Goal: Task Accomplishment & Management: Manage account settings

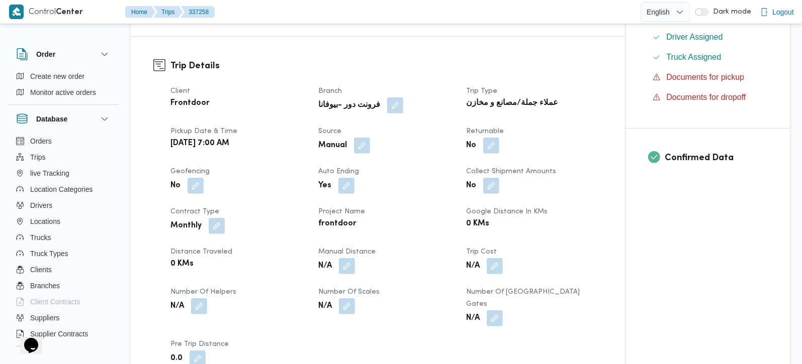
scroll to position [473, 0]
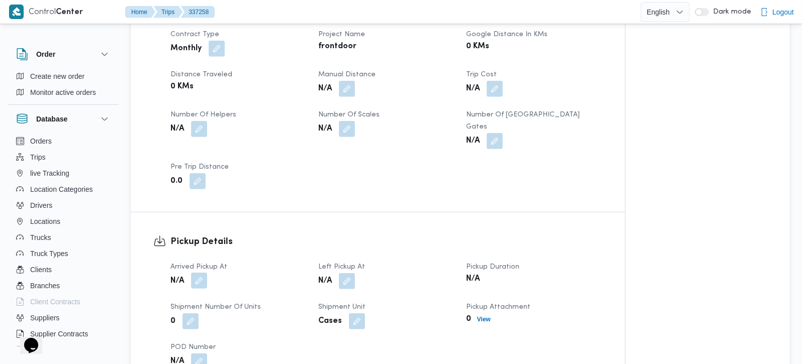
click at [207, 273] on button "button" at bounding box center [199, 281] width 16 height 16
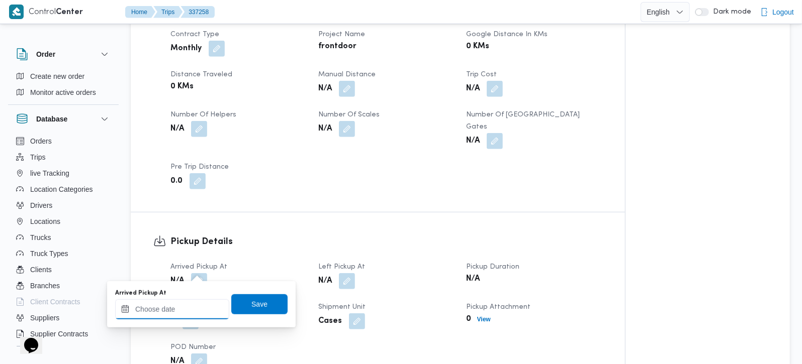
click at [190, 301] on div at bounding box center [172, 310] width 114 height 20
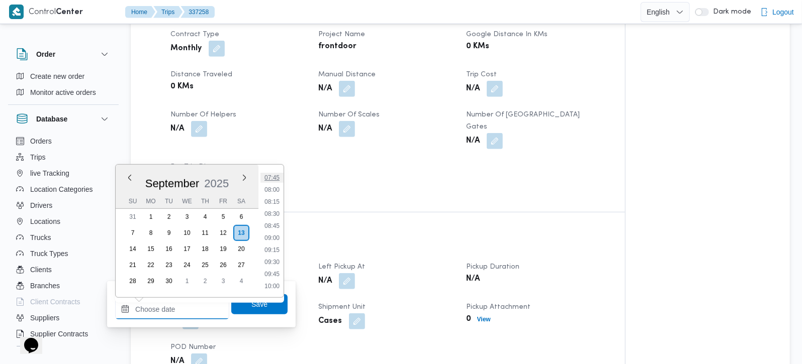
scroll to position [353, 0]
click at [275, 226] on li "08:15" at bounding box center [271, 223] width 23 height 10
type input "13/09/2025 08:15"
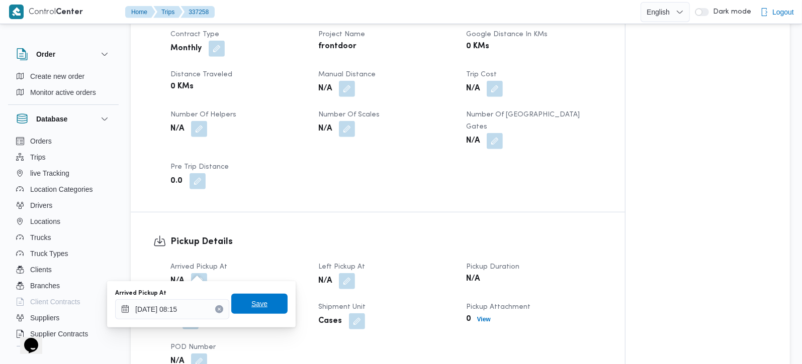
click at [263, 298] on span "Save" at bounding box center [259, 304] width 56 height 20
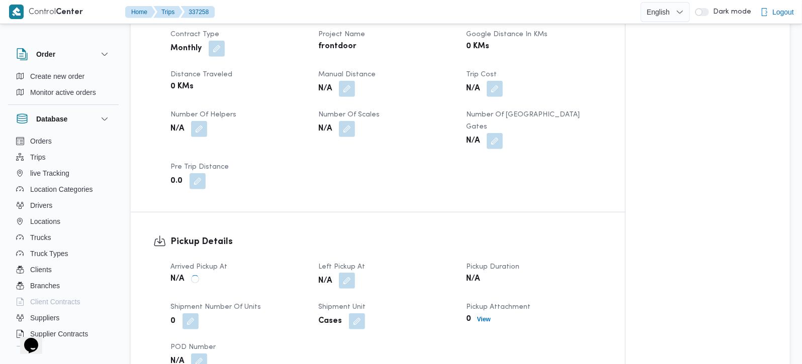
click at [348, 273] on button "button" at bounding box center [347, 281] width 16 height 16
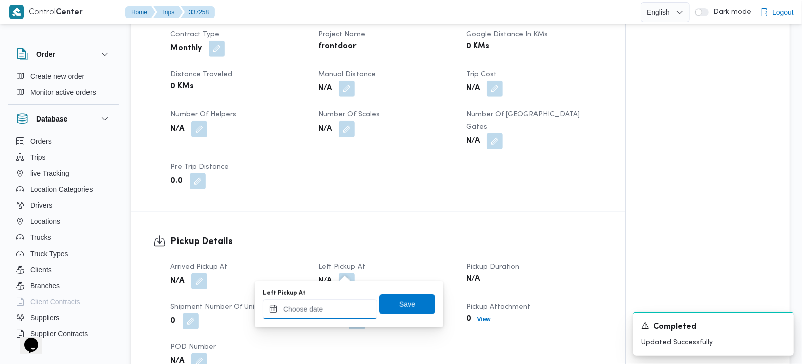
click at [337, 316] on input "Left Pickup At" at bounding box center [320, 310] width 114 height 20
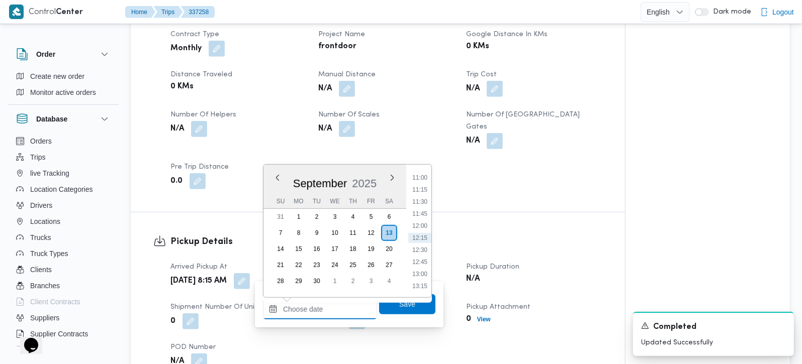
scroll to position [472, 0]
click at [420, 177] on li "09:45" at bounding box center [419, 177] width 23 height 10
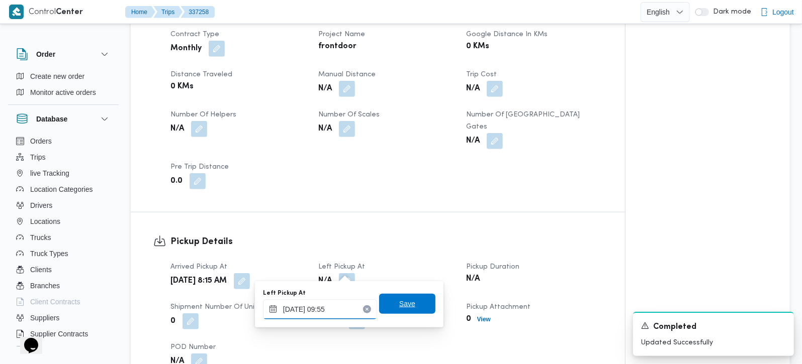
type input "13/09/2025 09:55"
click at [409, 301] on span "Save" at bounding box center [407, 304] width 56 height 20
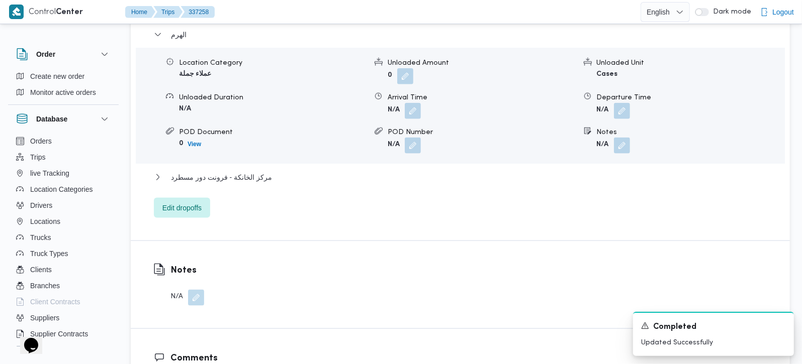
scroll to position [887, 0]
click at [207, 202] on span "Edit dropoffs" at bounding box center [182, 207] width 56 height 20
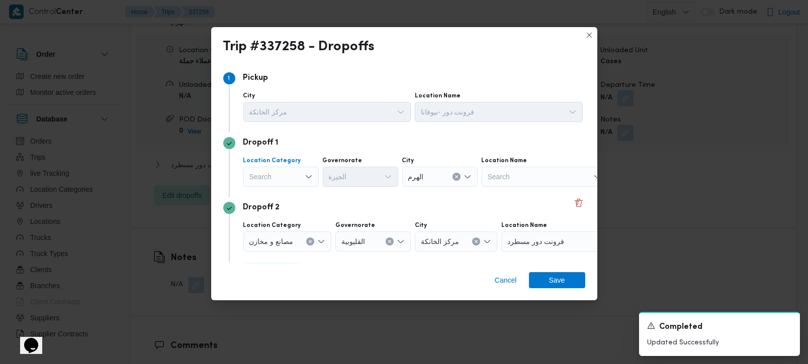
click at [271, 185] on div "Search" at bounding box center [280, 177] width 75 height 20
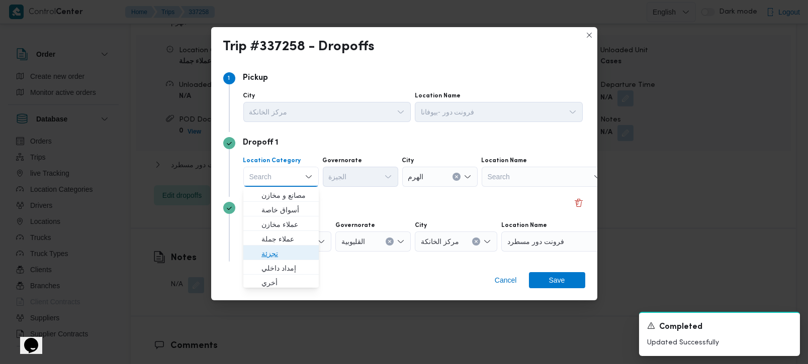
click at [265, 246] on span "تجزئة" at bounding box center [280, 254] width 67 height 16
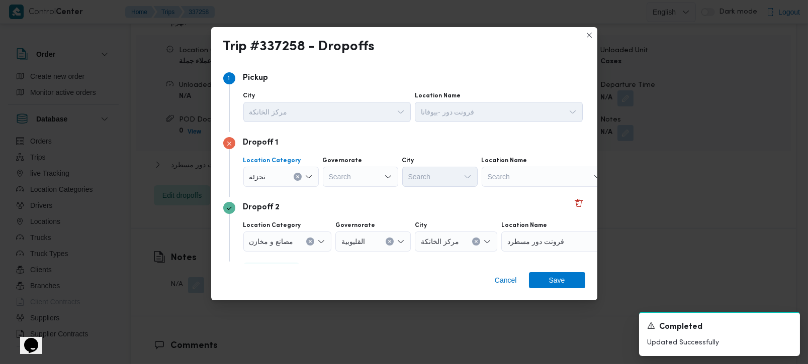
click at [350, 182] on div "Search" at bounding box center [360, 177] width 75 height 20
type input "زة"
click at [349, 196] on span "الجي زة" at bounding box center [365, 196] width 51 height 12
click at [419, 179] on div "Search" at bounding box center [439, 177] width 75 height 20
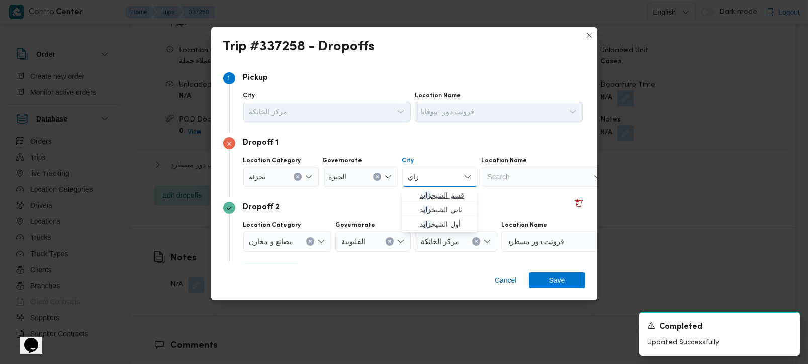
type input "زاي"
click at [429, 200] on span "قسم الشيخ زاي د" at bounding box center [445, 196] width 51 height 12
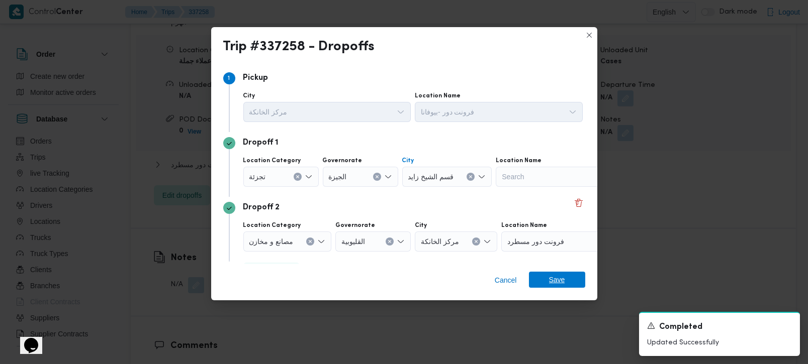
click at [545, 281] on span "Save" at bounding box center [557, 280] width 56 height 16
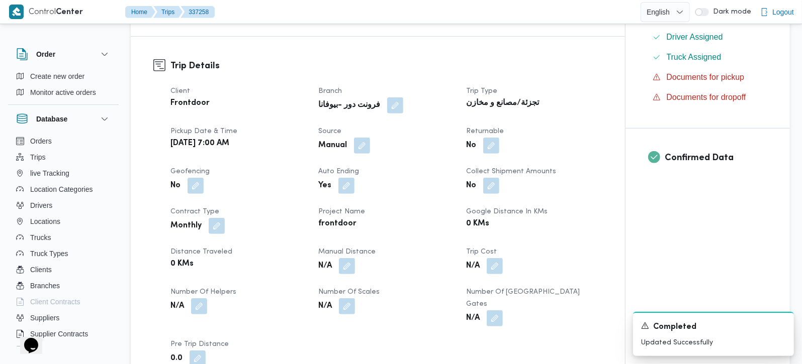
scroll to position [0, 0]
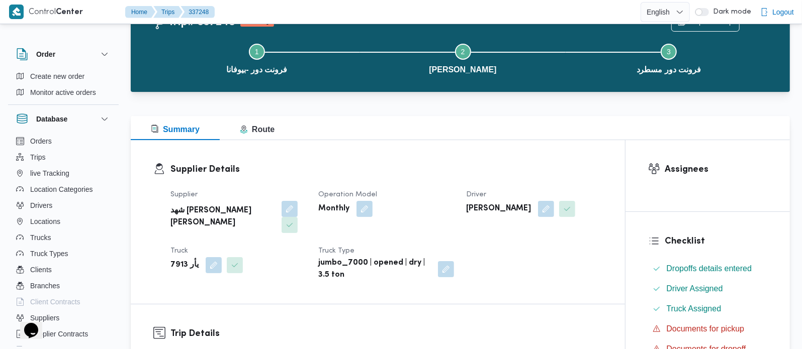
scroll to position [177, 0]
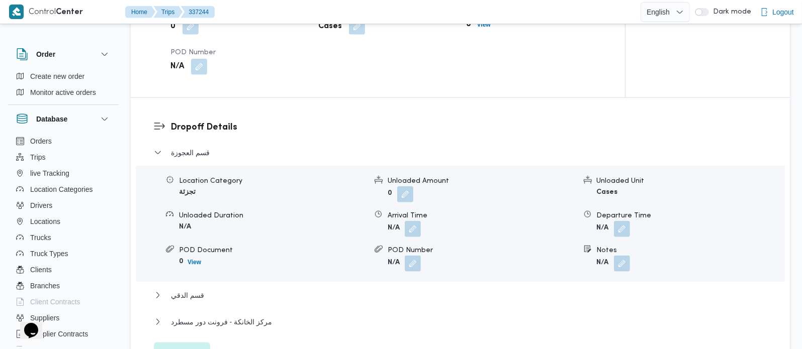
scroll to position [769, 0]
click at [625, 267] on button "button" at bounding box center [622, 263] width 16 height 16
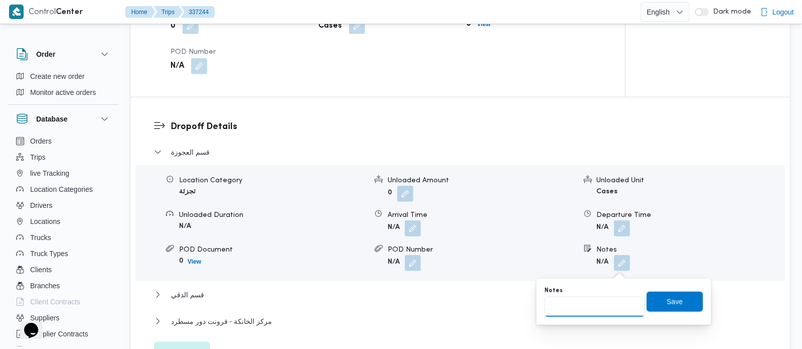
click at [595, 311] on input "Notes" at bounding box center [594, 307] width 100 height 20
paste input "المهندسين"
type input "المهندسين"
click at [675, 294] on span "Save" at bounding box center [674, 302] width 56 height 20
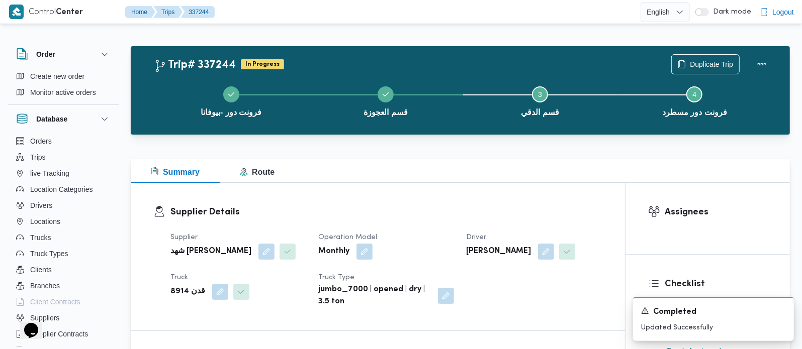
scroll to position [0, 0]
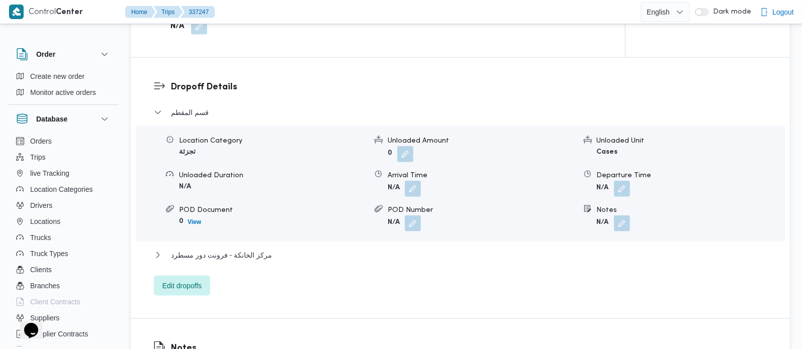
scroll to position [828, 0]
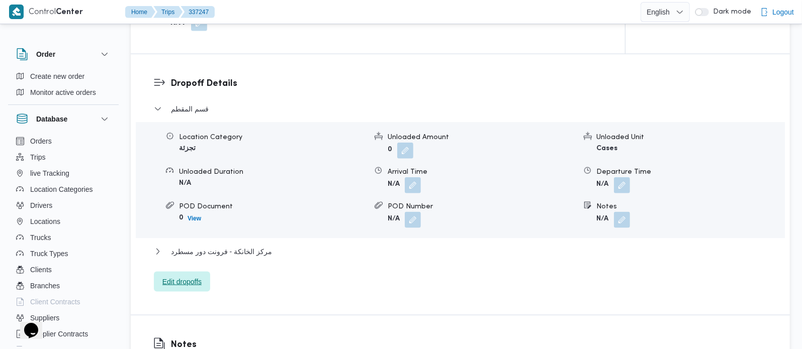
click at [196, 276] on span "Edit dropoffs" at bounding box center [181, 282] width 39 height 12
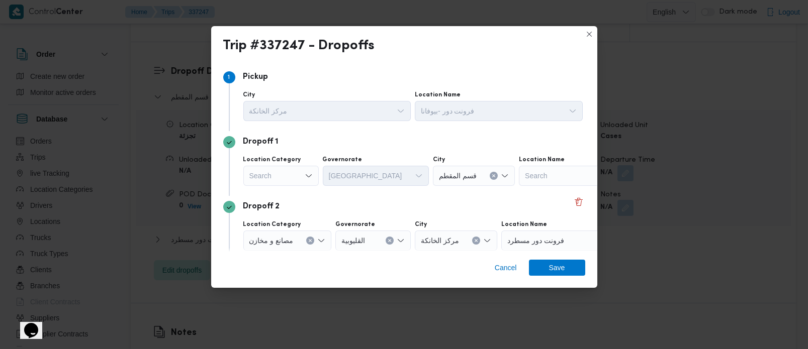
click at [306, 175] on icon "Open list of options" at bounding box center [308, 175] width 6 height 3
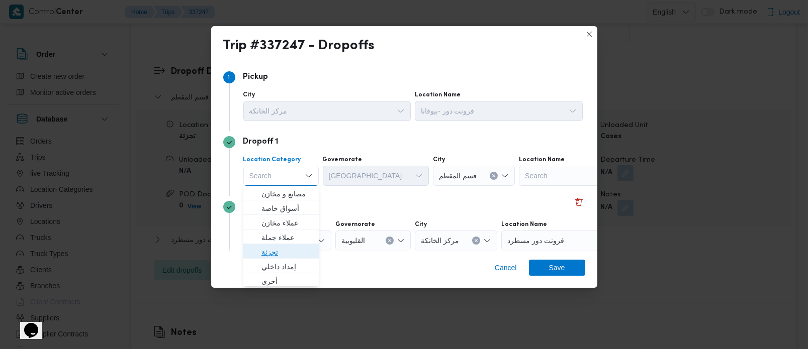
click at [272, 246] on span "تجزئة" at bounding box center [286, 252] width 51 height 12
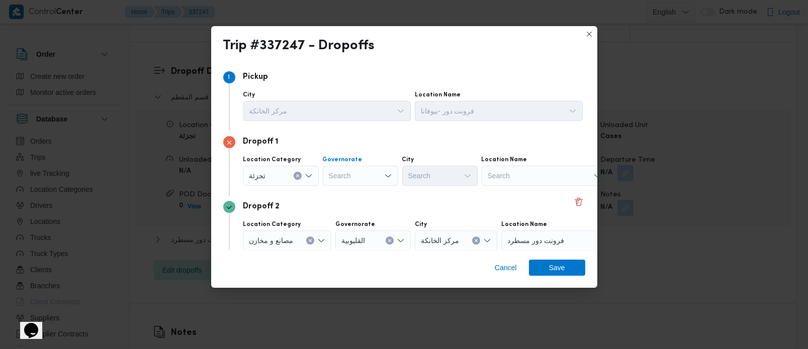
click at [330, 177] on div at bounding box center [329, 176] width 5 height 16
type input "[DEMOGRAPHIC_DATA]"
click at [352, 189] on span "الجي زة" at bounding box center [365, 194] width 51 height 12
click at [436, 170] on div "Search" at bounding box center [439, 176] width 75 height 20
type input "فيص"
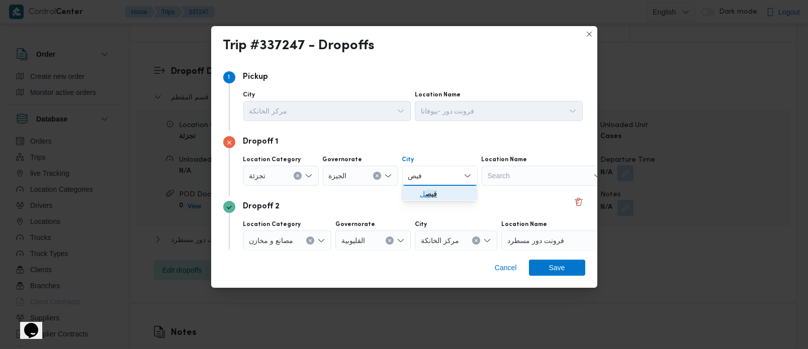
click at [440, 192] on span "فيص ل" at bounding box center [445, 194] width 51 height 12
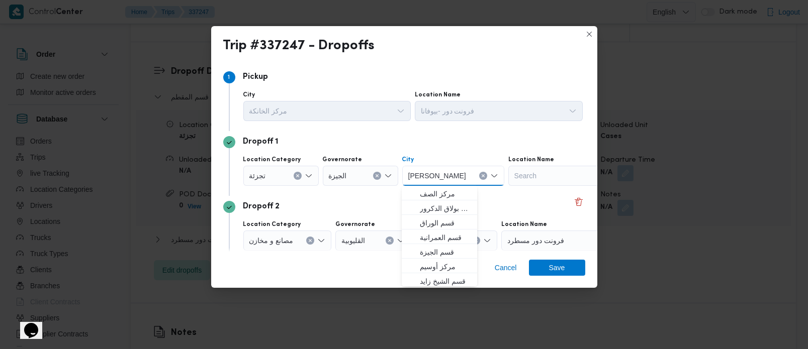
click at [311, 241] on icon "Clear input" at bounding box center [310, 241] width 4 height 4
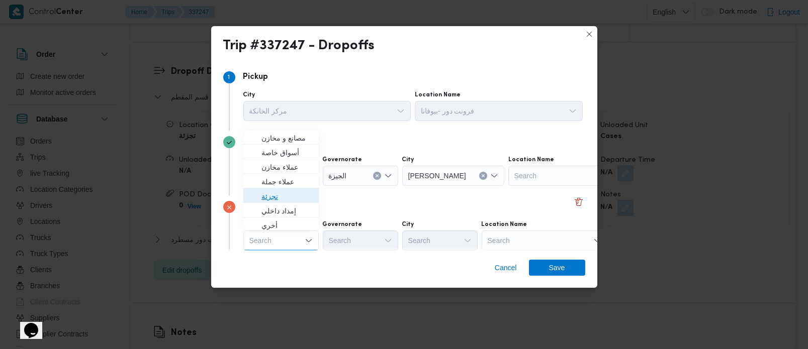
click at [283, 196] on span "تجزئة" at bounding box center [286, 197] width 51 height 12
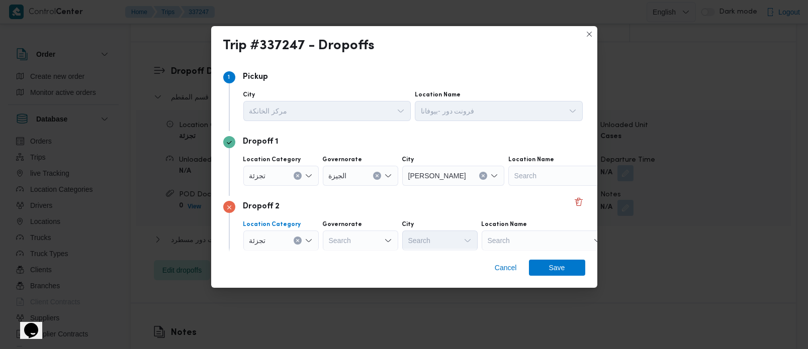
click at [373, 236] on div "Search" at bounding box center [360, 241] width 75 height 20
type input "زة"
click at [359, 255] on span "الجي زة" at bounding box center [365, 259] width 51 height 12
click at [427, 237] on div "Search" at bounding box center [439, 241] width 75 height 20
type input "رم"
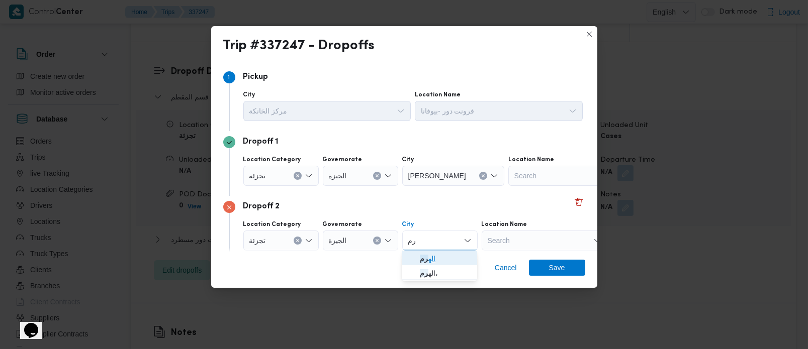
click at [437, 263] on span "اله رم" at bounding box center [445, 259] width 51 height 12
click at [431, 263] on div "Cancel Save" at bounding box center [404, 270] width 386 height 36
click at [541, 265] on span "Save" at bounding box center [557, 268] width 56 height 16
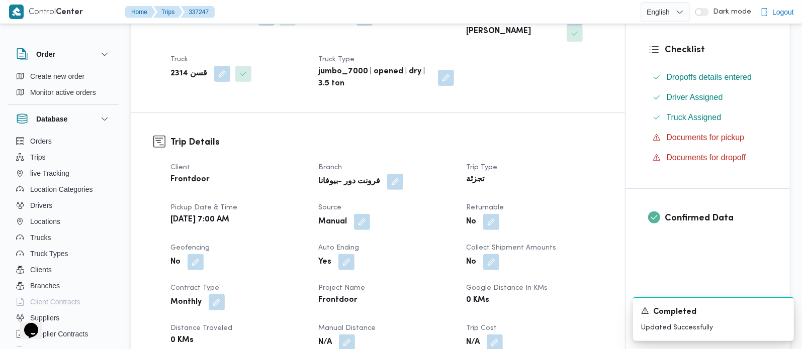
scroll to position [236, 0]
click at [494, 227] on button "button" at bounding box center [491, 221] width 16 height 16
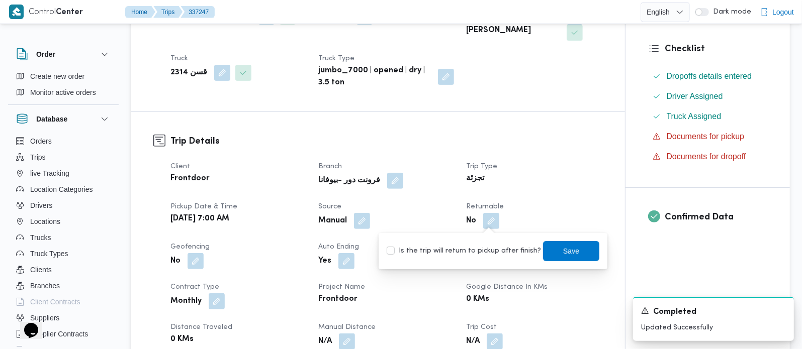
click at [489, 246] on label "Is the trip will return to pickup after finish?" at bounding box center [464, 251] width 154 height 12
checkbox input "true"
click at [563, 246] on span "Save" at bounding box center [571, 251] width 16 height 12
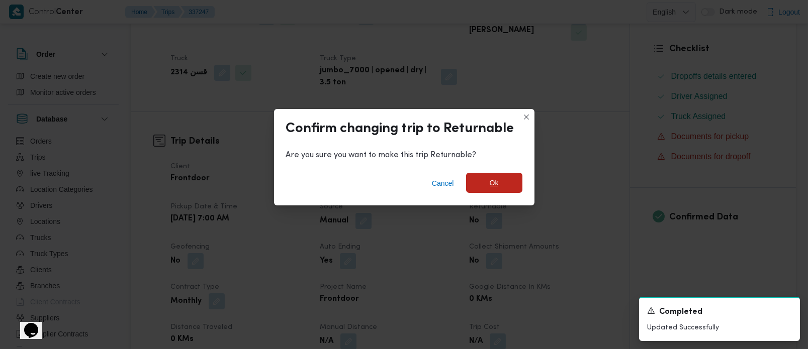
click at [495, 175] on span "Ok" at bounding box center [494, 183] width 56 height 20
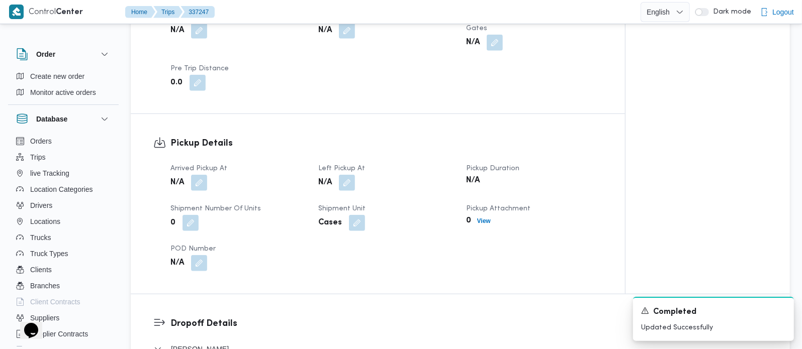
scroll to position [591, 0]
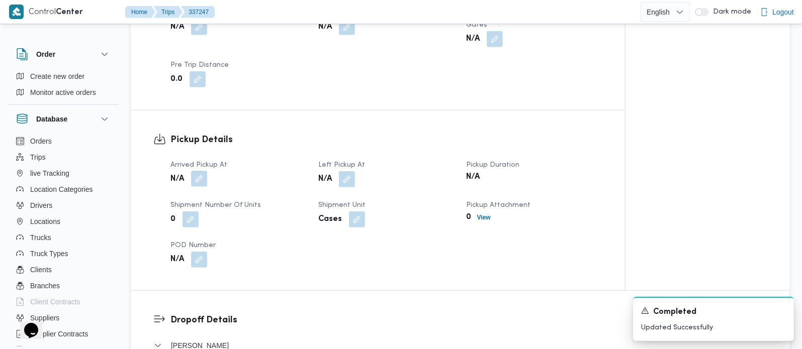
click at [203, 171] on button "button" at bounding box center [199, 179] width 16 height 16
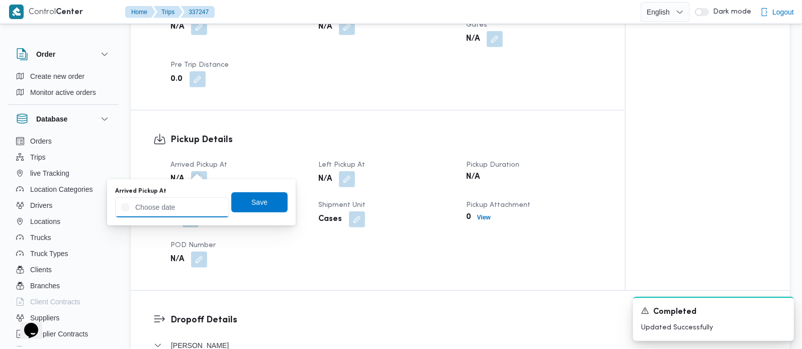
click at [189, 202] on input "Arrived Pickup At" at bounding box center [172, 208] width 114 height 20
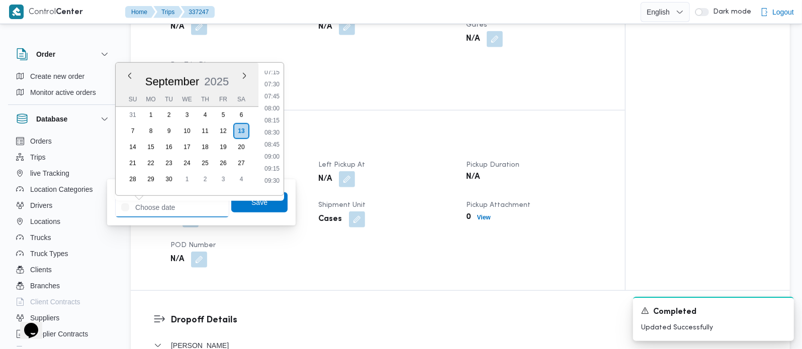
scroll to position [294, 0]
click at [274, 122] on li "07:00" at bounding box center [271, 120] width 23 height 10
type input "13/09/2025 07:00"
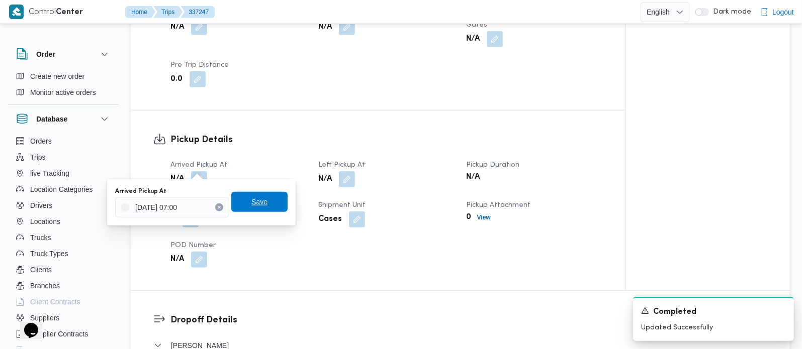
click at [259, 207] on span "Save" at bounding box center [259, 202] width 56 height 20
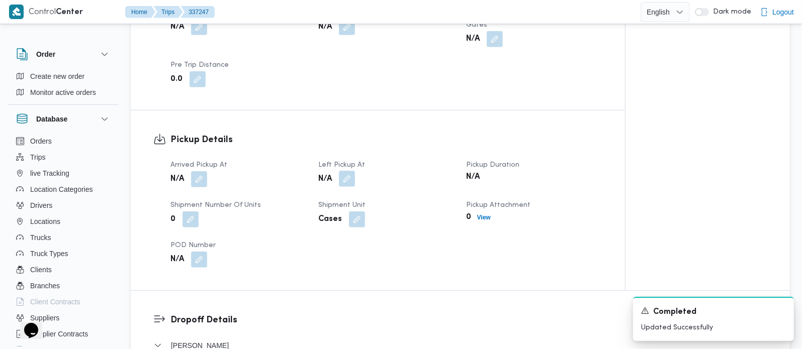
click at [350, 171] on button "button" at bounding box center [347, 179] width 16 height 16
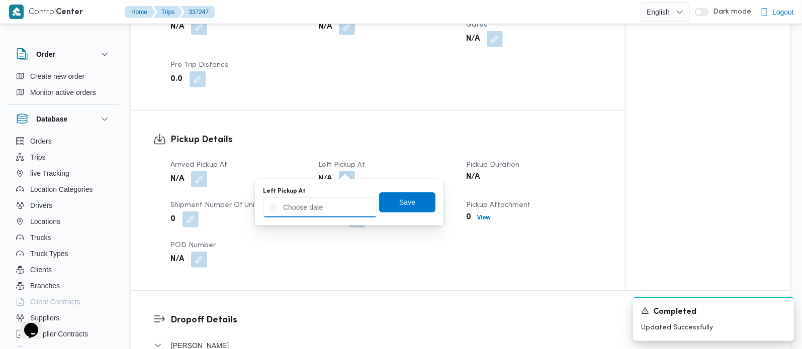
click at [340, 199] on input "Left Pickup At" at bounding box center [320, 208] width 114 height 20
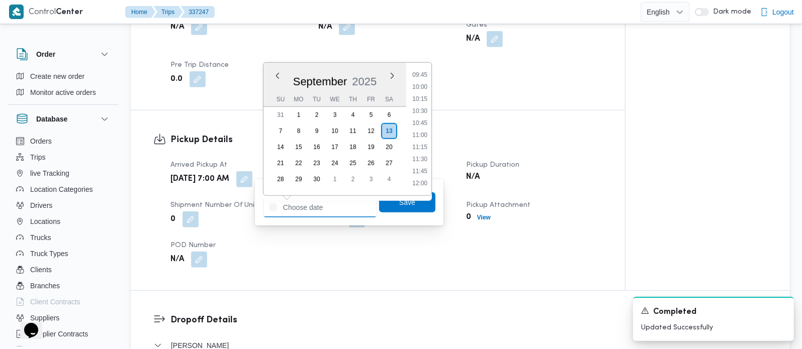
scroll to position [413, 0]
click at [421, 134] on li "09:45" at bounding box center [419, 134] width 23 height 10
type input "[DATE] 09:45"
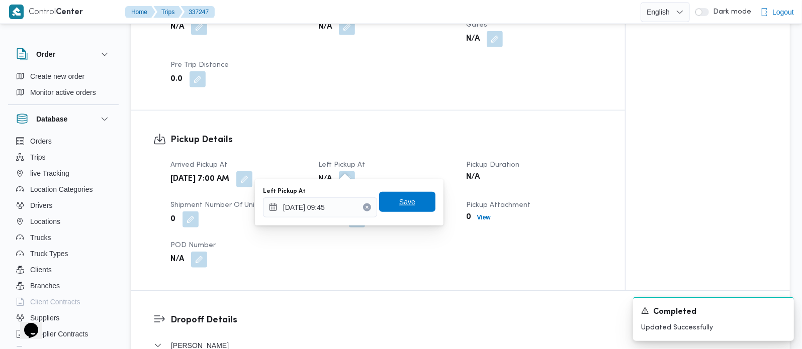
click at [406, 199] on span "Save" at bounding box center [407, 202] width 16 height 12
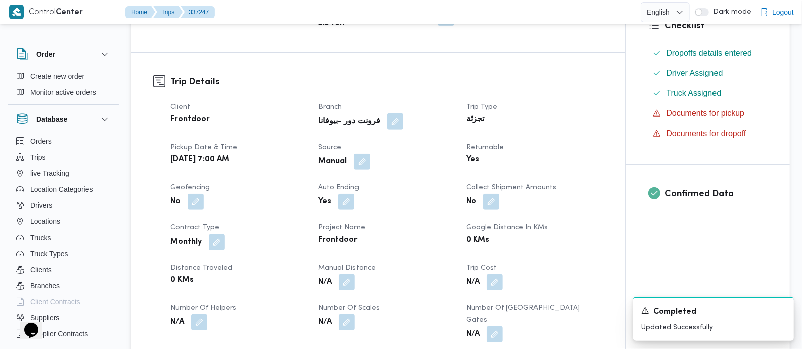
scroll to position [0, 0]
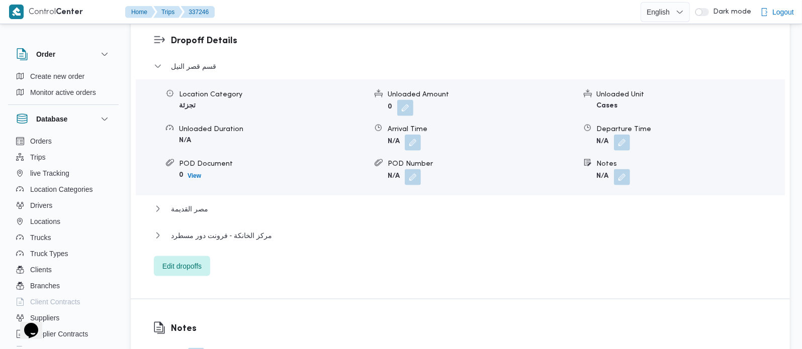
scroll to position [887, 0]
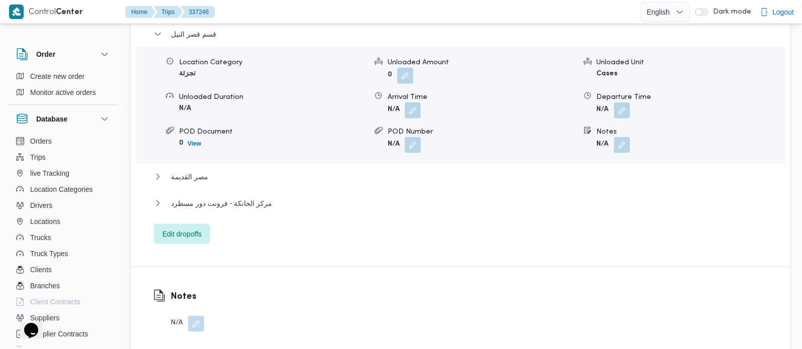
click at [608, 152] on form "N/A" at bounding box center [691, 145] width 188 height 16
click at [619, 152] on button "button" at bounding box center [622, 145] width 16 height 16
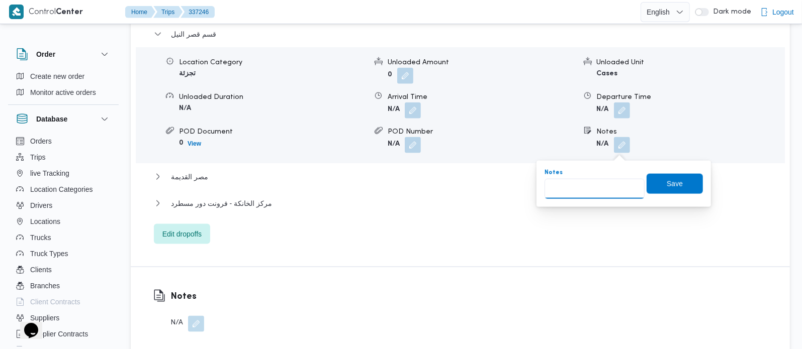
click at [612, 185] on input "Notes" at bounding box center [594, 189] width 100 height 20
paste input "وسط البلد"
type input "وسط البلد"
click at [647, 175] on span "Save" at bounding box center [674, 183] width 56 height 20
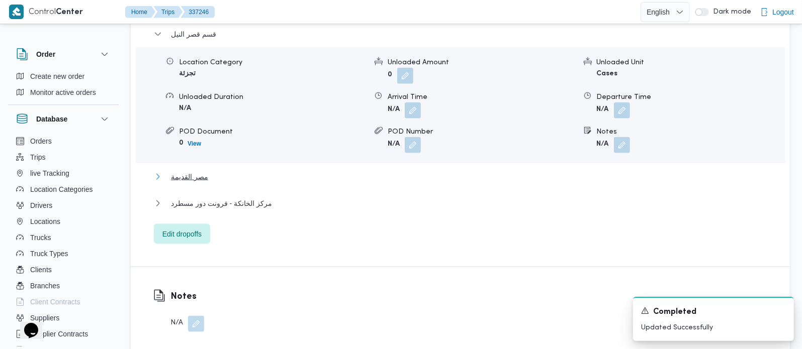
click at [177, 183] on span "مصر القديمة" at bounding box center [189, 177] width 37 height 12
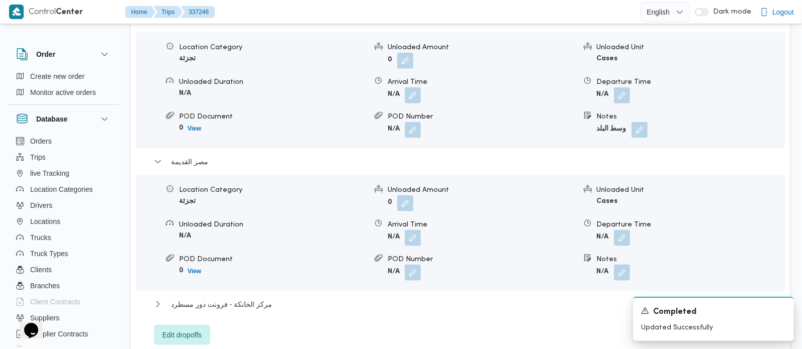
scroll to position [1009, 0]
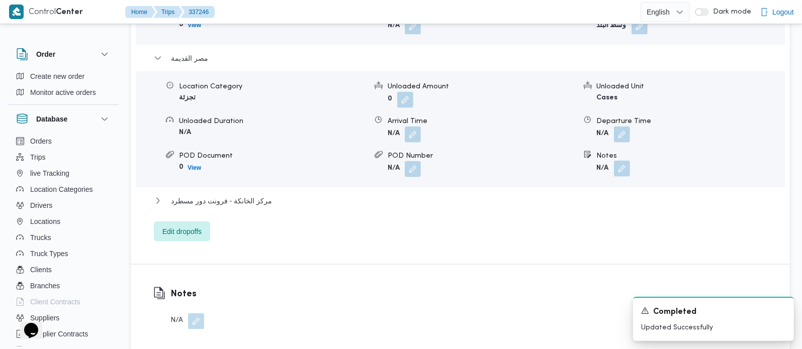
click at [623, 172] on button "button" at bounding box center [622, 169] width 16 height 16
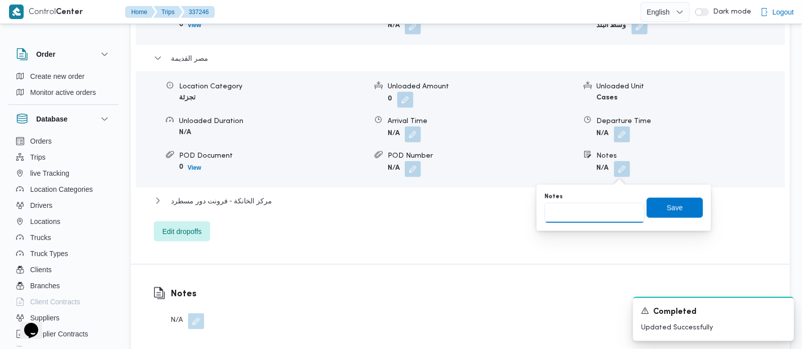
click at [587, 212] on input "Notes" at bounding box center [594, 213] width 100 height 20
paste input "المنيل"
type input "المنيل"
click at [654, 208] on span "Save" at bounding box center [674, 208] width 56 height 20
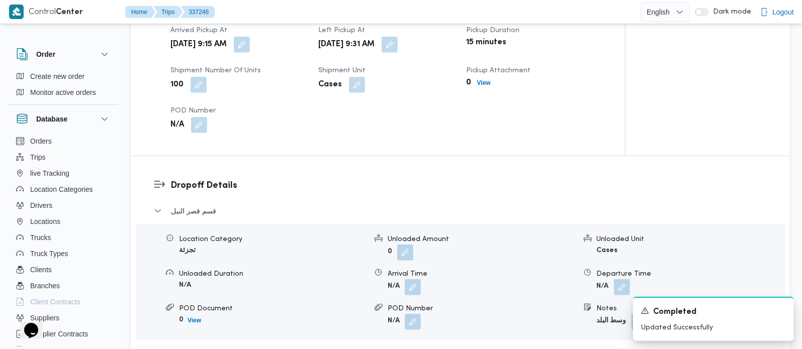
scroll to position [655, 0]
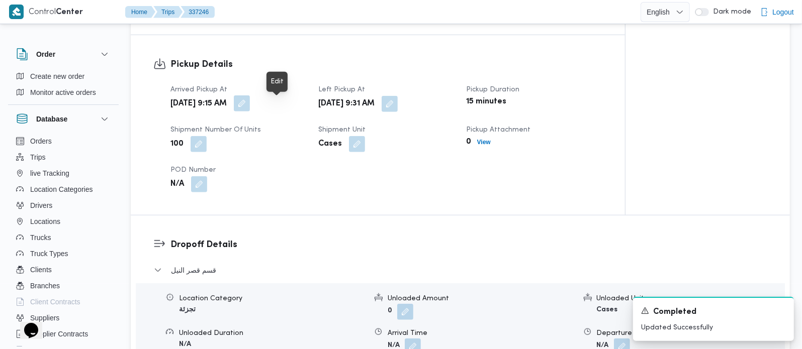
click at [250, 112] on button "button" at bounding box center [242, 104] width 16 height 16
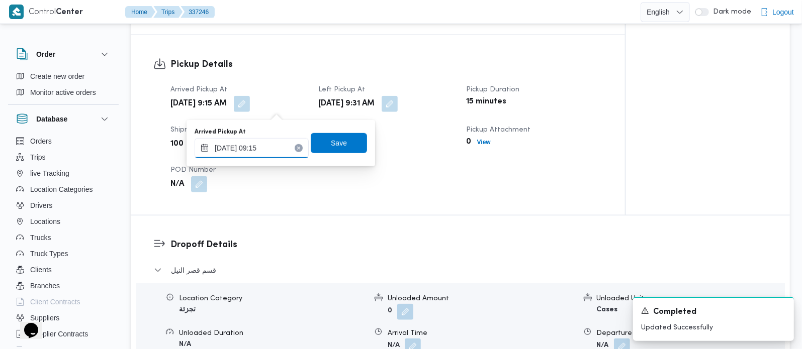
click at [260, 149] on input "13/09/2025 09:15" at bounding box center [252, 148] width 114 height 20
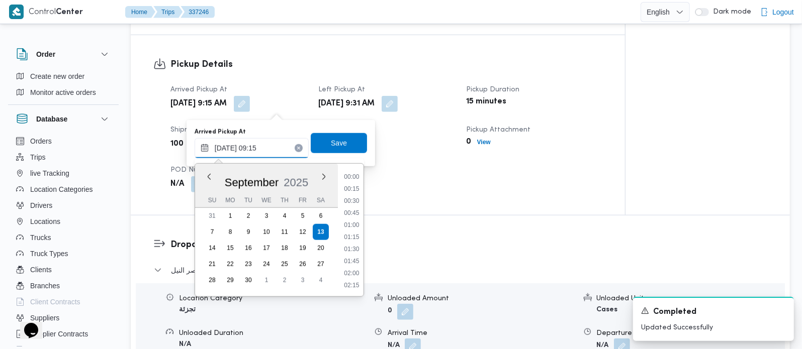
scroll to position [386, 0]
click at [354, 192] on li "08:15" at bounding box center [351, 189] width 23 height 10
type input "13/09/2025 08:15"
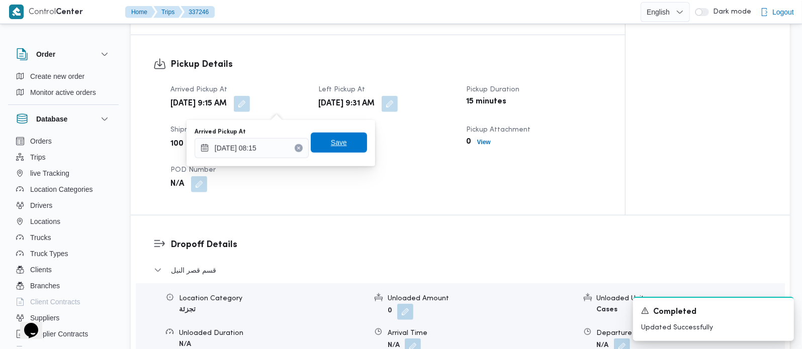
click at [333, 139] on span "Save" at bounding box center [339, 143] width 16 height 12
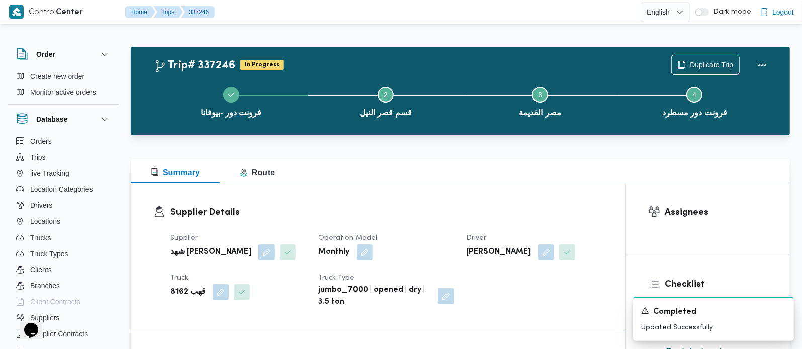
scroll to position [0, 0]
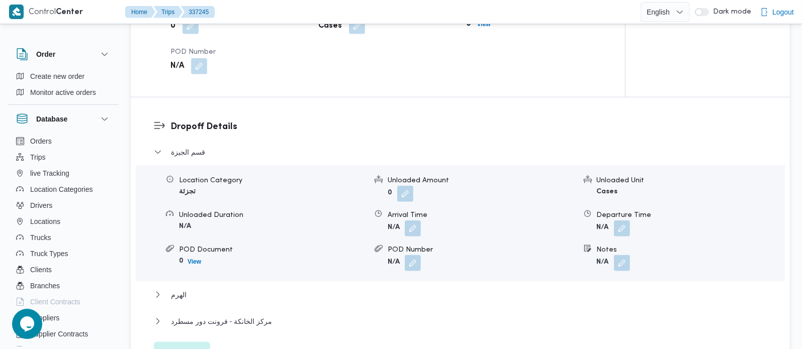
scroll to position [887, 0]
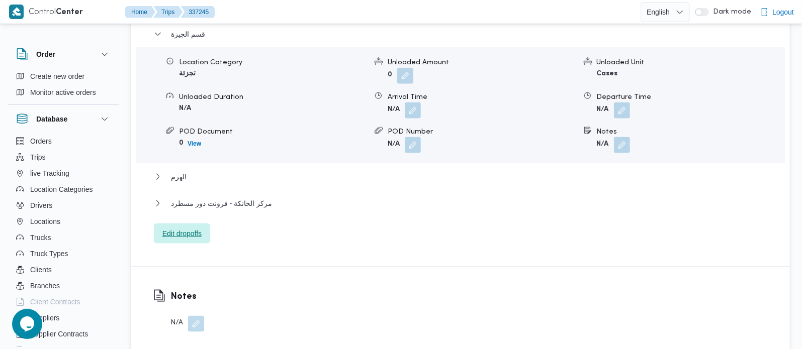
click at [199, 232] on span "Edit dropoffs" at bounding box center [181, 234] width 39 height 12
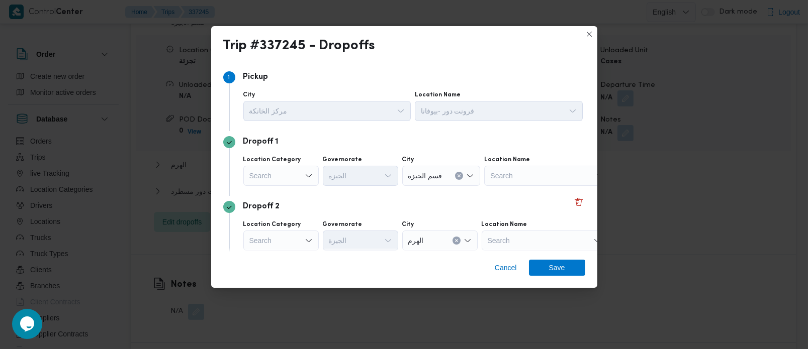
click at [276, 182] on div "Search" at bounding box center [280, 176] width 75 height 20
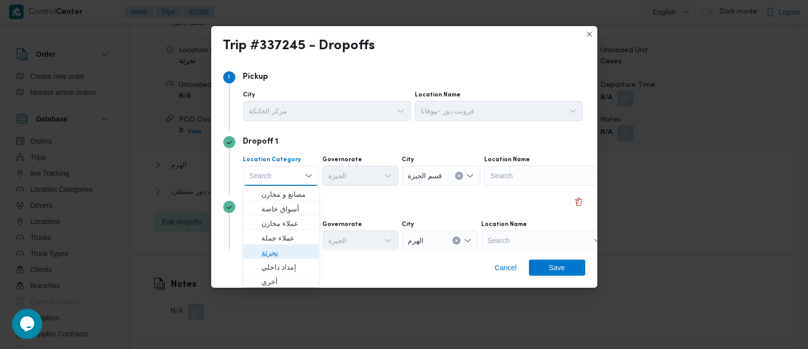
click at [272, 245] on span "تجزئة" at bounding box center [280, 253] width 67 height 16
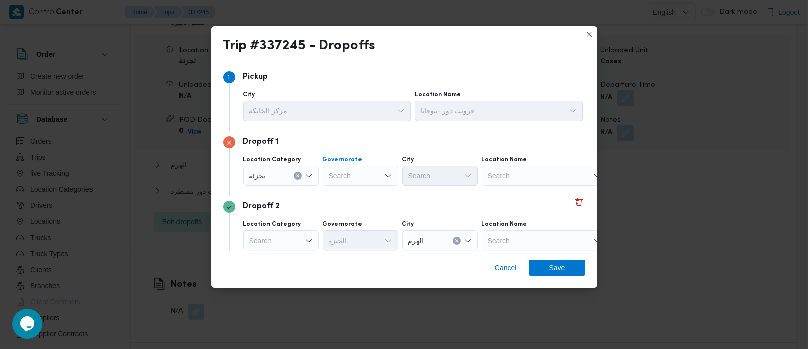
click at [350, 170] on div "Search" at bounding box center [360, 176] width 75 height 20
type input "رة"
click at [359, 202] on span "[GEOGRAPHIC_DATA]" at bounding box center [359, 209] width 67 height 16
click at [444, 169] on div "Search" at bounding box center [481, 176] width 75 height 20
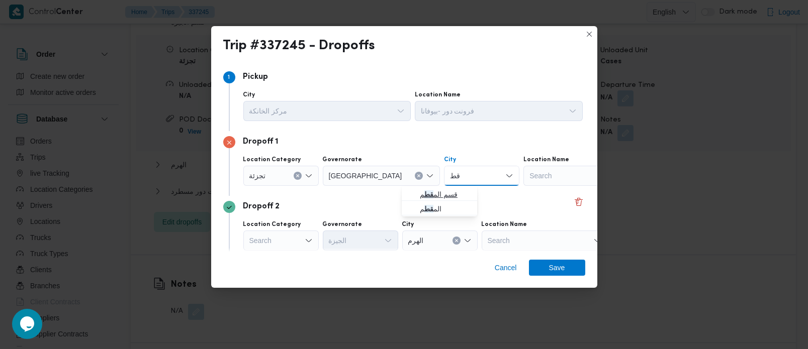
type input "قط"
click at [440, 193] on span "قسم الم قط م" at bounding box center [445, 195] width 51 height 12
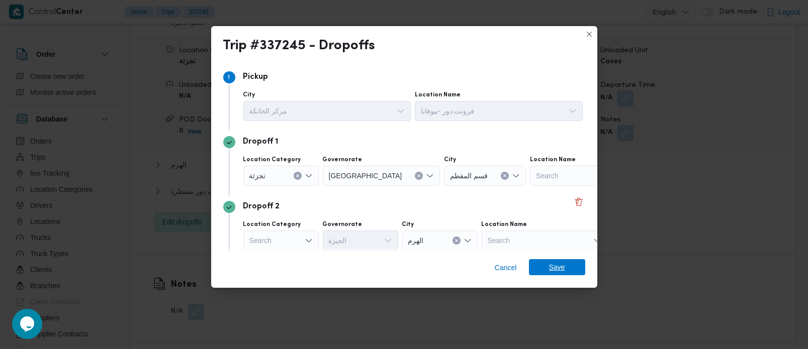
click at [572, 273] on span "Save" at bounding box center [557, 267] width 56 height 16
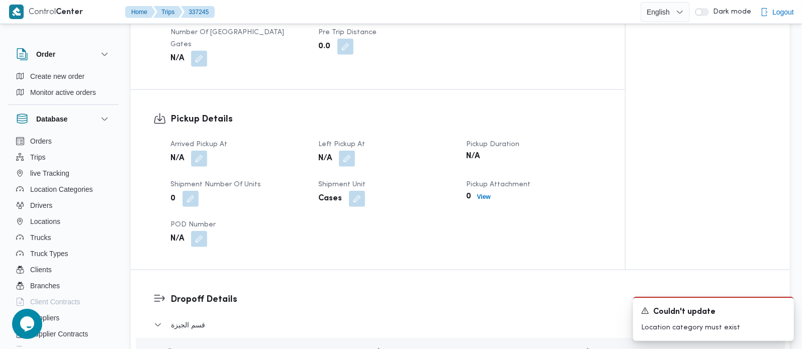
scroll to position [591, 0]
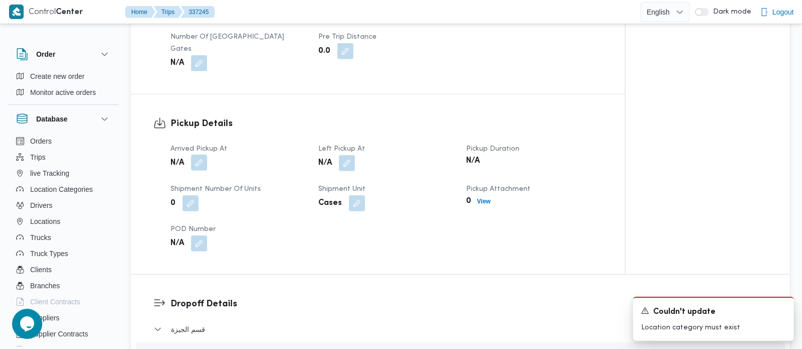
click at [201, 169] on button "button" at bounding box center [199, 163] width 16 height 16
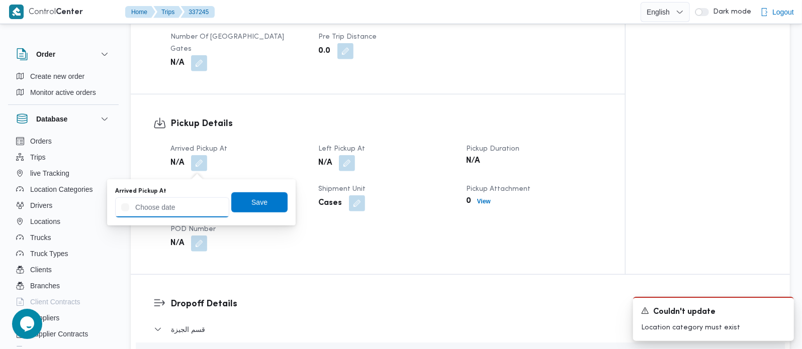
click at [186, 202] on input "Arrived Pickup At" at bounding box center [172, 208] width 114 height 20
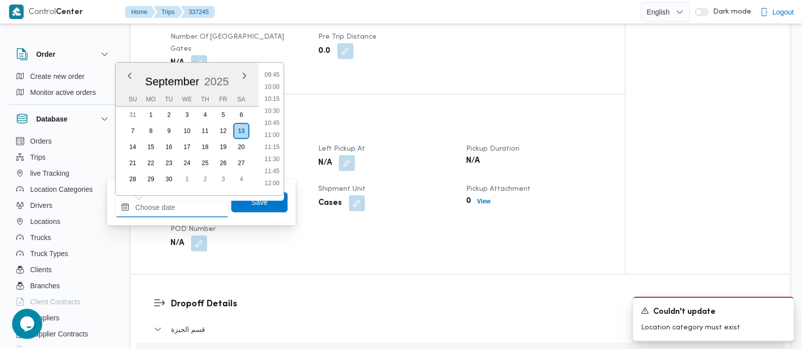
scroll to position [413, 0]
click at [278, 83] on li "08:45" at bounding box center [271, 85] width 23 height 10
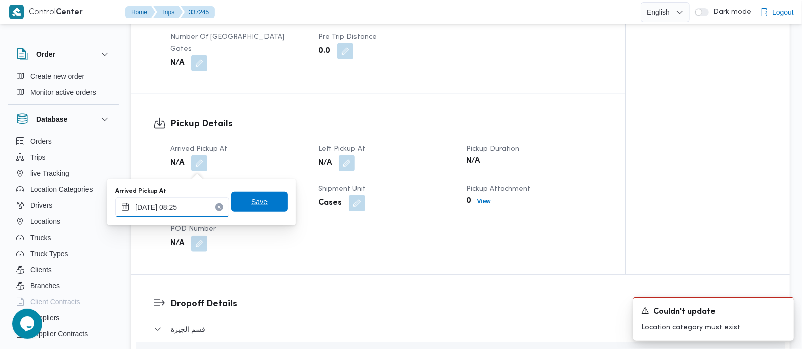
type input "[DATE] 08:25"
click at [257, 199] on span "Save" at bounding box center [259, 202] width 16 height 12
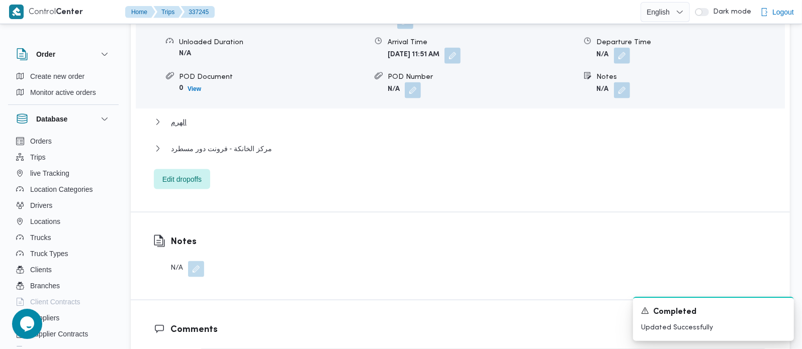
scroll to position [946, 0]
click at [173, 124] on span "الهرم" at bounding box center [179, 122] width 16 height 12
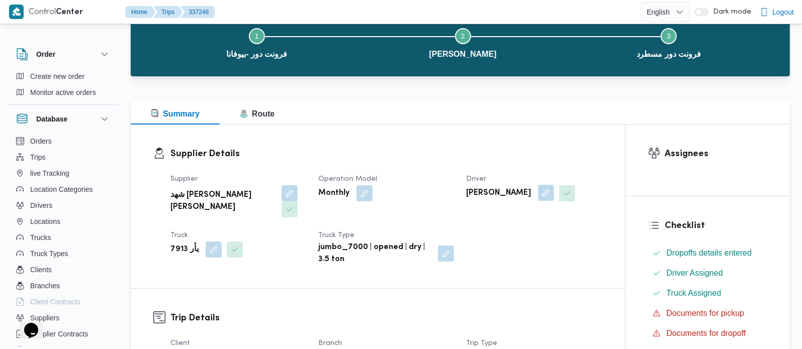
click at [551, 190] on button "button" at bounding box center [546, 193] width 16 height 16
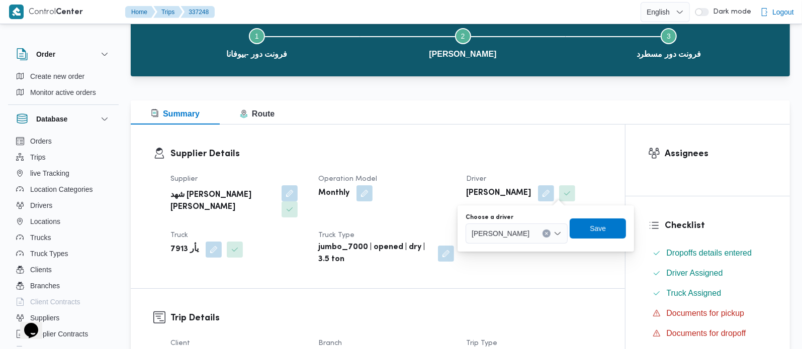
click at [550, 233] on button "Clear input" at bounding box center [546, 234] width 8 height 8
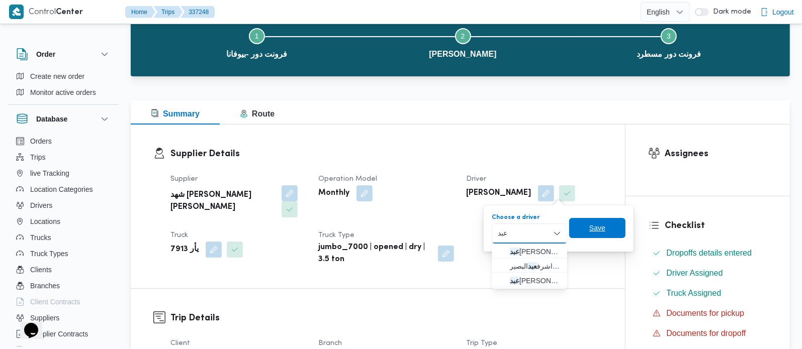
type input "[PERSON_NAME]"
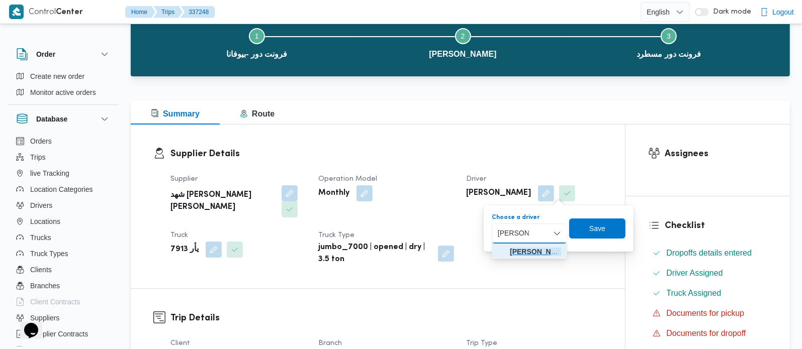
click at [551, 249] on span "[PERSON_NAME]" at bounding box center [535, 252] width 51 height 12
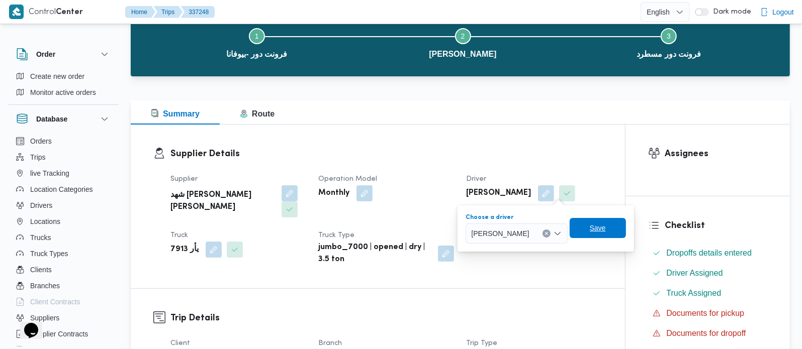
click at [626, 223] on span "Save" at bounding box center [598, 228] width 56 height 20
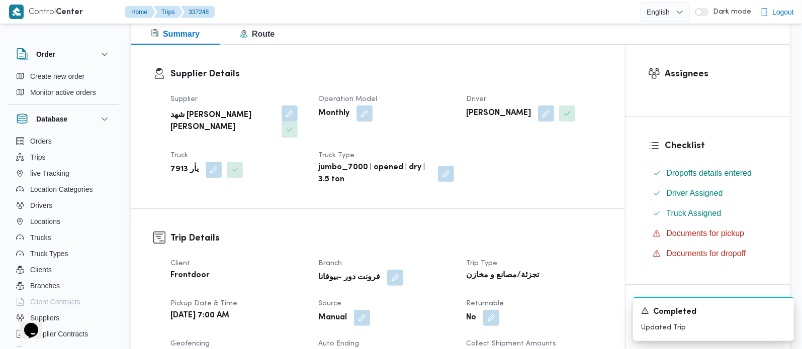
scroll to position [119, 0]
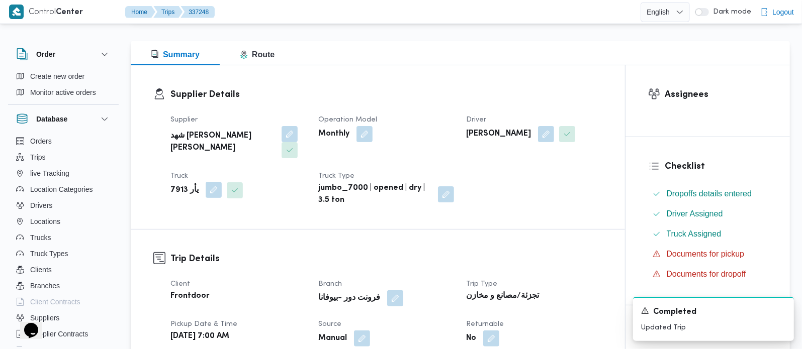
click at [206, 189] on button "button" at bounding box center [214, 190] width 16 height 16
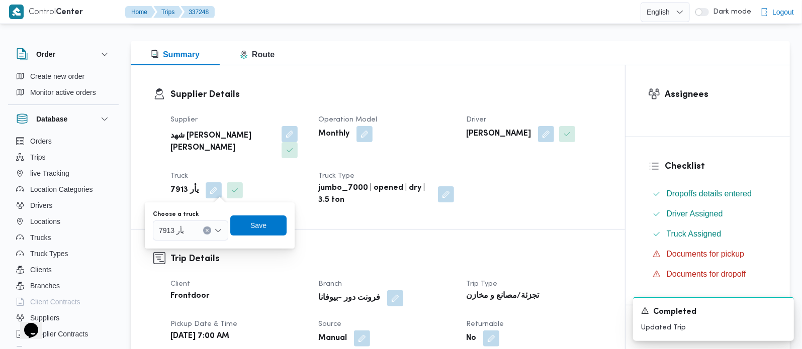
click at [206, 230] on icon "Clear input" at bounding box center [207, 230] width 3 height 3
type input "934"
click at [195, 249] on span "قهف 934 6 | null" at bounding box center [196, 249] width 51 height 12
click at [289, 226] on span "Save" at bounding box center [266, 225] width 56 height 20
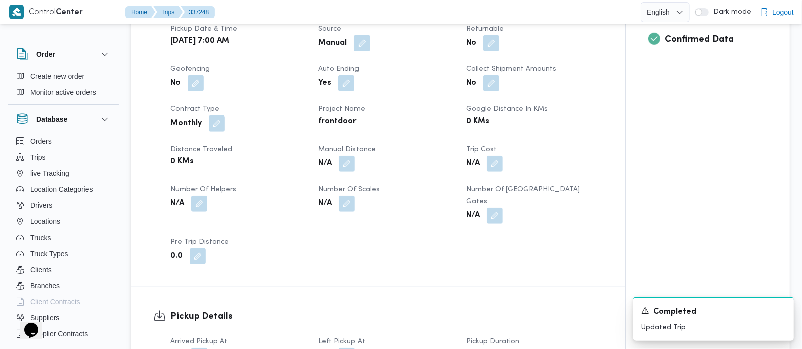
scroll to position [533, 0]
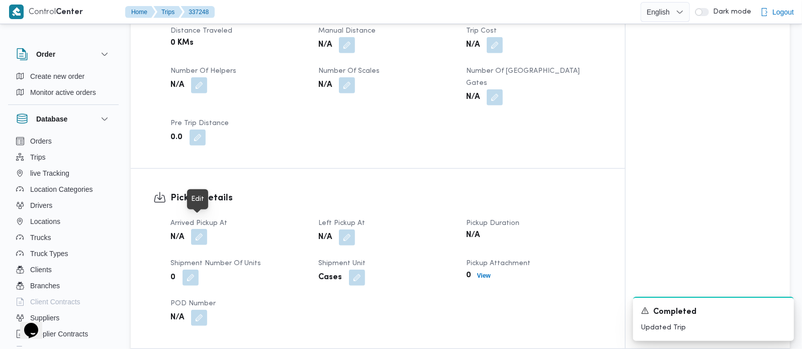
click at [200, 229] on button "button" at bounding box center [199, 237] width 16 height 16
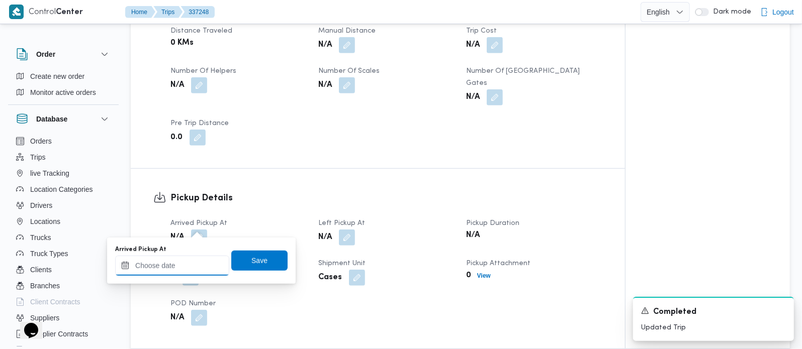
click at [182, 266] on input "Arrived Pickup At" at bounding box center [172, 266] width 114 height 20
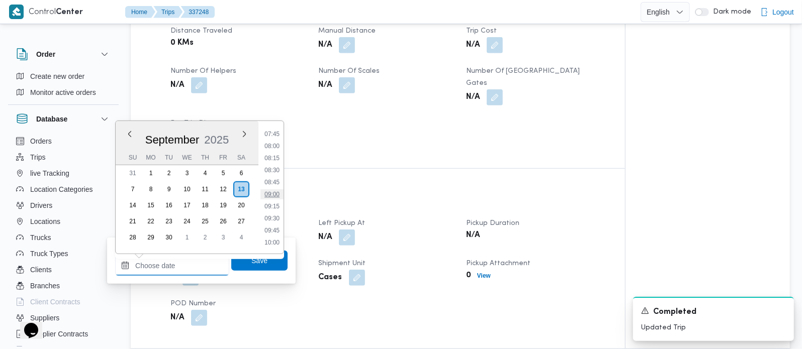
scroll to position [353, 0]
click at [269, 146] on li "07:30" at bounding box center [271, 143] width 23 height 10
type input "13/09/2025 07:30"
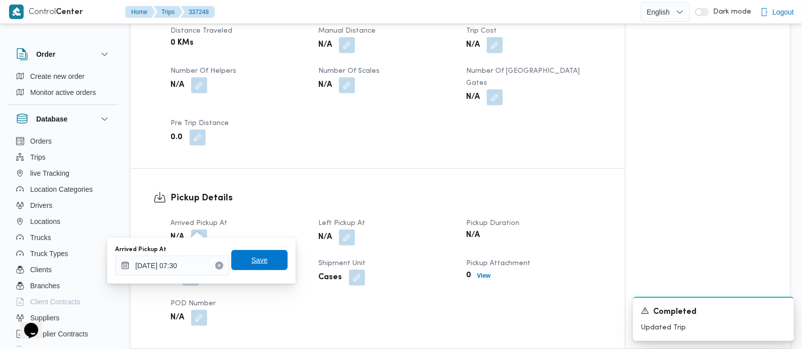
click at [264, 257] on span "Save" at bounding box center [259, 260] width 56 height 20
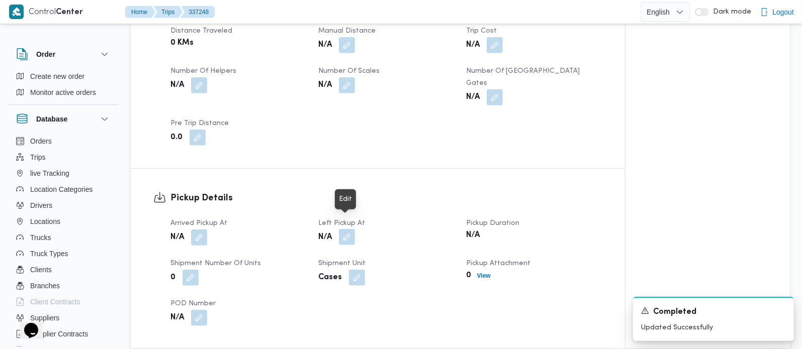
click at [347, 229] on button "button" at bounding box center [347, 237] width 16 height 16
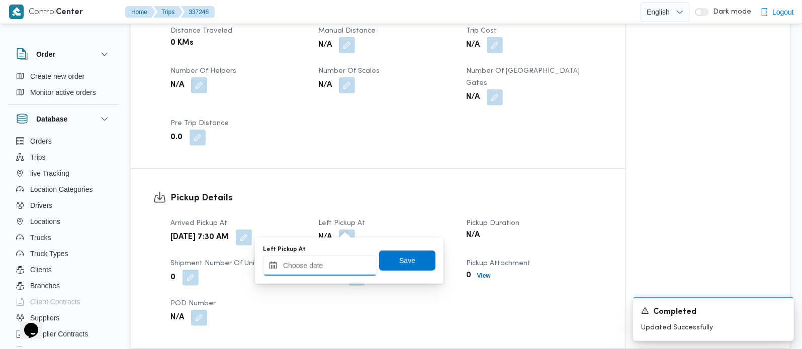
click at [333, 273] on input "Left Pickup At" at bounding box center [320, 266] width 114 height 20
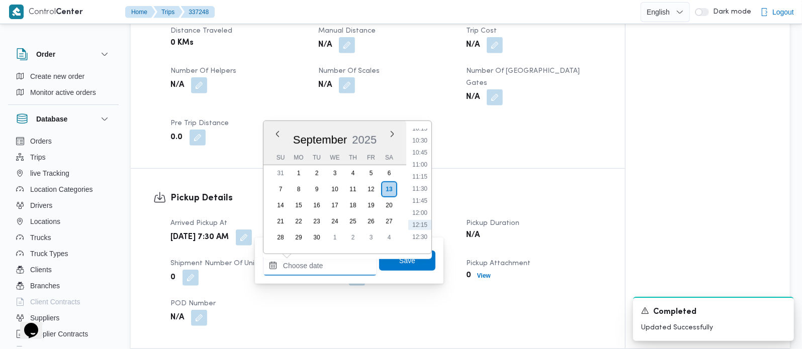
scroll to position [472, 0]
click at [414, 143] on li "10:00" at bounding box center [419, 145] width 23 height 10
type input "13/09/2025 10:00"
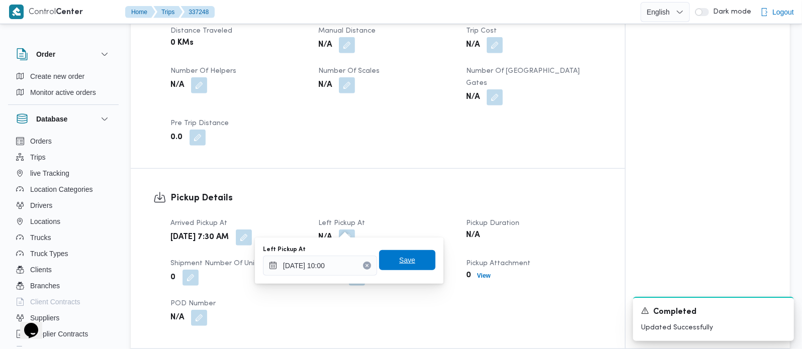
click at [414, 263] on span "Save" at bounding box center [407, 260] width 56 height 20
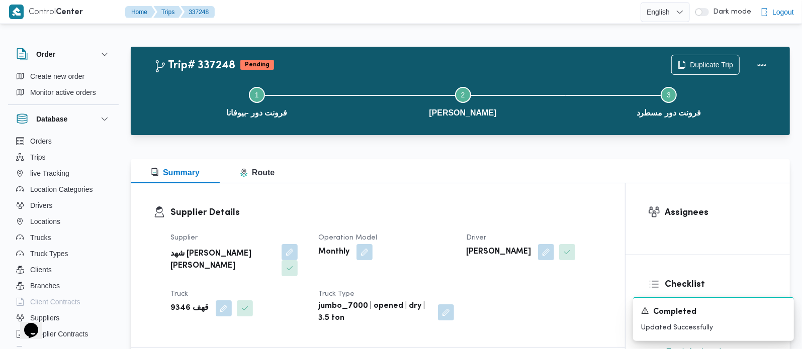
scroll to position [0, 0]
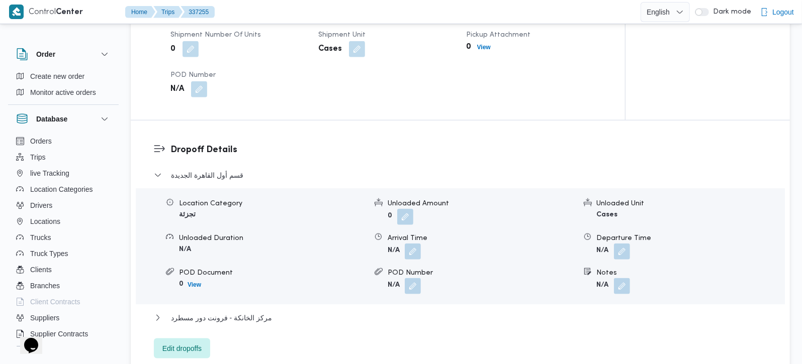
scroll to position [769, 0]
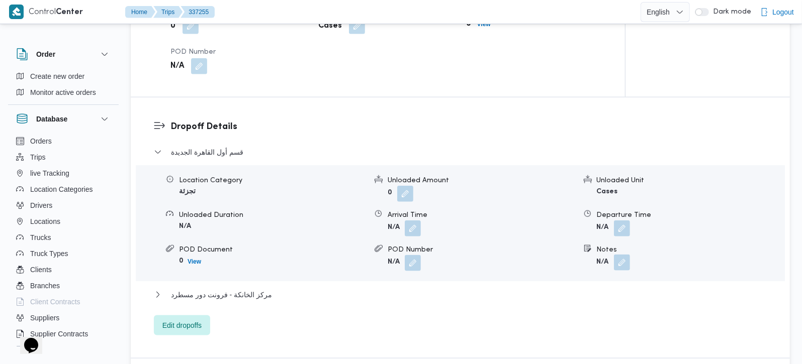
click at [624, 255] on button "button" at bounding box center [622, 263] width 16 height 16
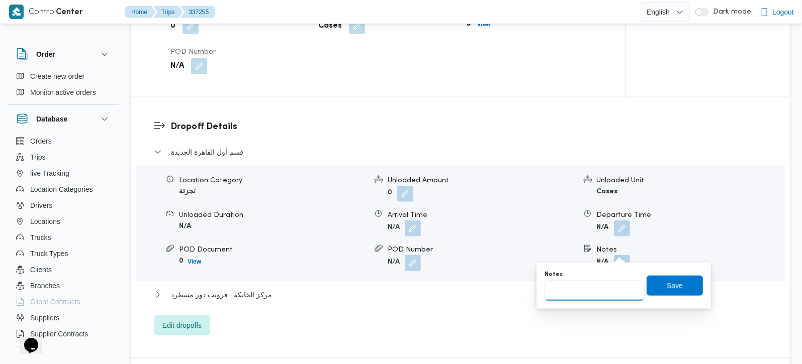
click at [597, 299] on input "Notes" at bounding box center [594, 291] width 100 height 20
paste input "التجمع الخامس"
type input "التجمع الخامس"
click at [646, 289] on span "Save" at bounding box center [674, 285] width 56 height 20
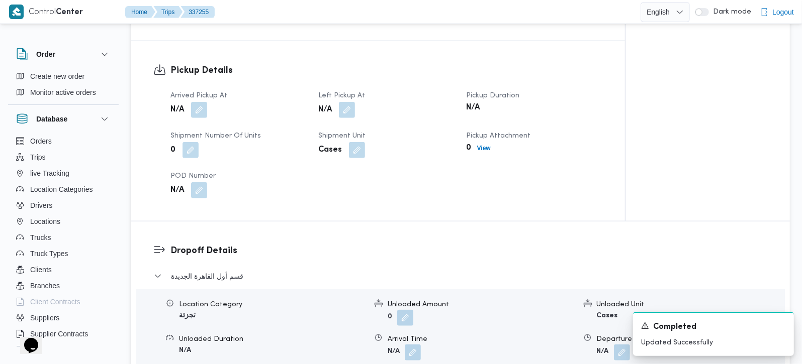
scroll to position [591, 0]
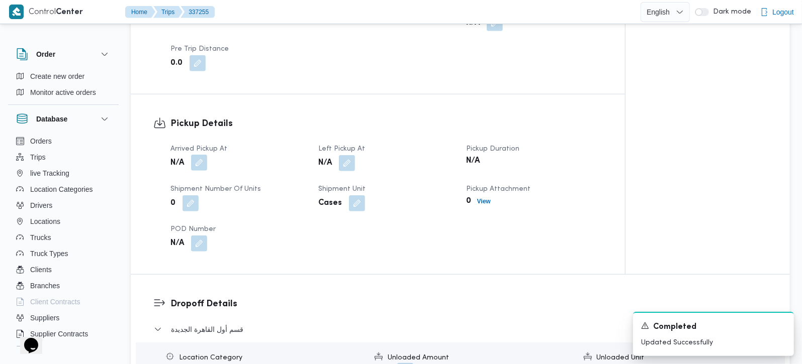
click at [200, 155] on button "button" at bounding box center [199, 163] width 16 height 16
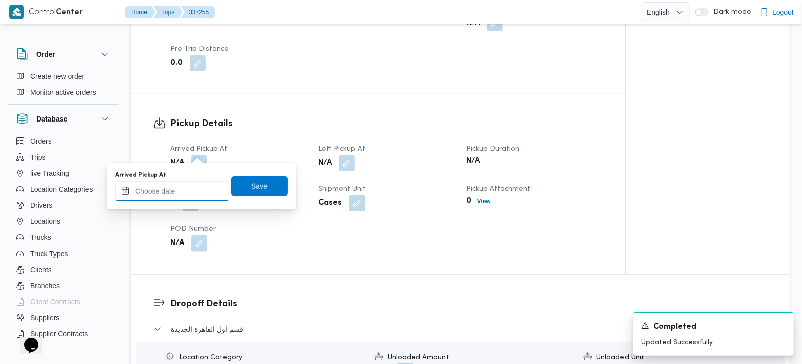
click at [190, 193] on input "Arrived Pickup At" at bounding box center [172, 191] width 114 height 20
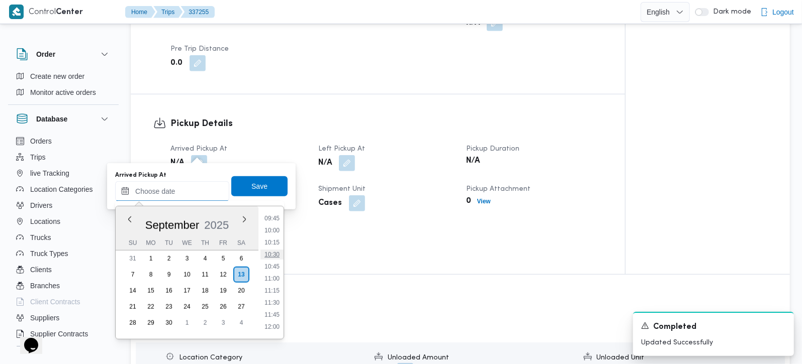
scroll to position [413, 0]
click at [270, 231] on li "08:45" at bounding box center [271, 229] width 23 height 10
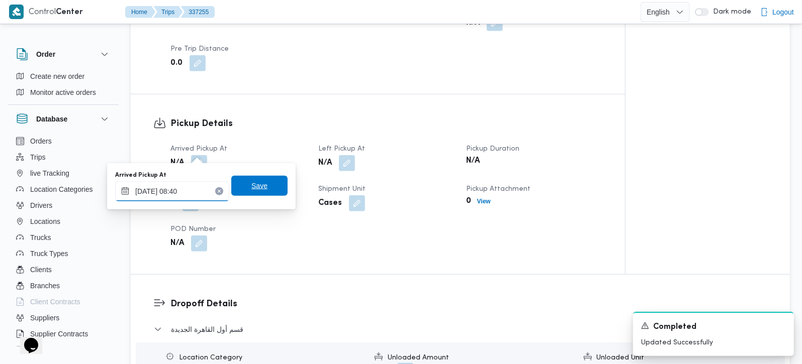
type input "13/09/2025 08:40"
click at [265, 184] on span "Save" at bounding box center [259, 186] width 56 height 20
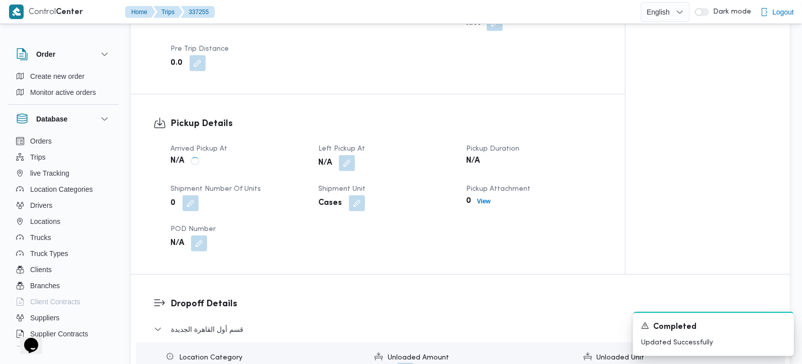
click at [351, 159] on div "N/A" at bounding box center [386, 163] width 138 height 18
click at [347, 155] on button "button" at bounding box center [347, 163] width 16 height 16
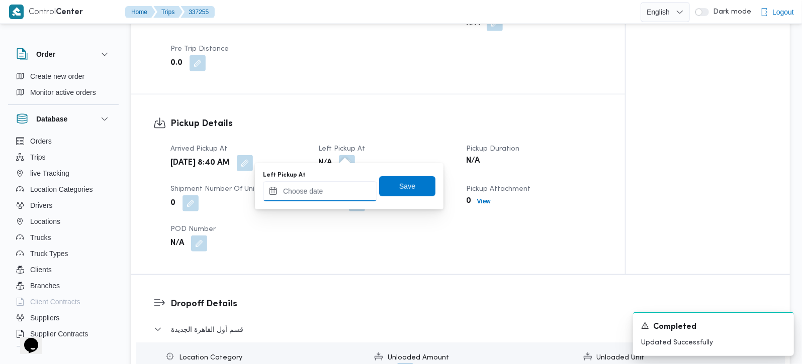
click at [341, 184] on input "Left Pickup At" at bounding box center [320, 191] width 114 height 20
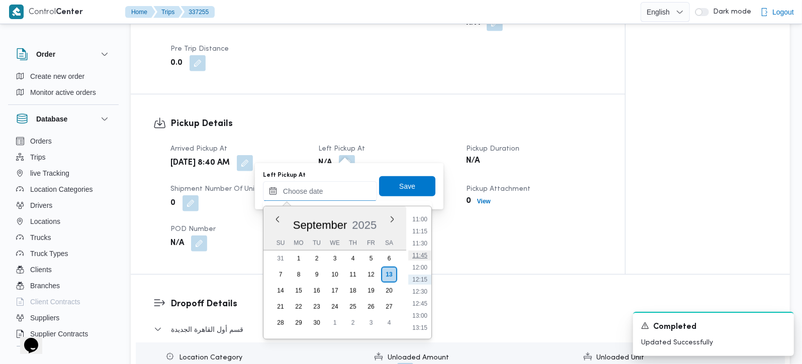
scroll to position [472, 0]
drag, startPoint x: 419, startPoint y: 233, endPoint x: 413, endPoint y: 223, distance: 11.7
click at [419, 233] on li "10:00" at bounding box center [419, 231] width 23 height 10
type input "13/09/2025 10:00"
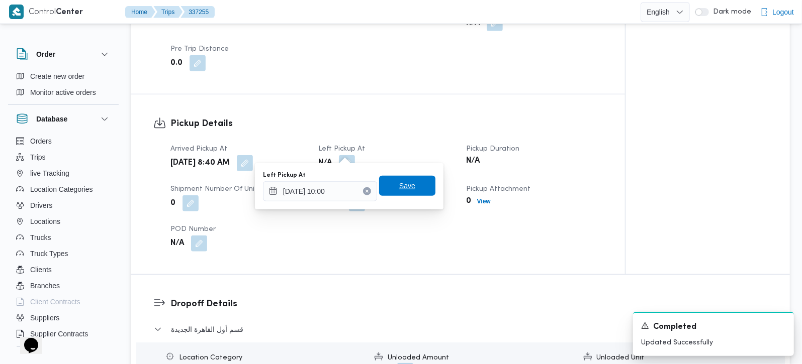
click at [397, 196] on span "Save" at bounding box center [407, 186] width 56 height 20
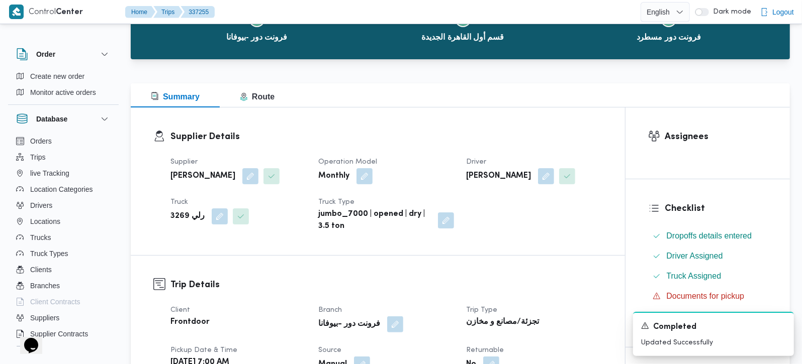
scroll to position [0, 0]
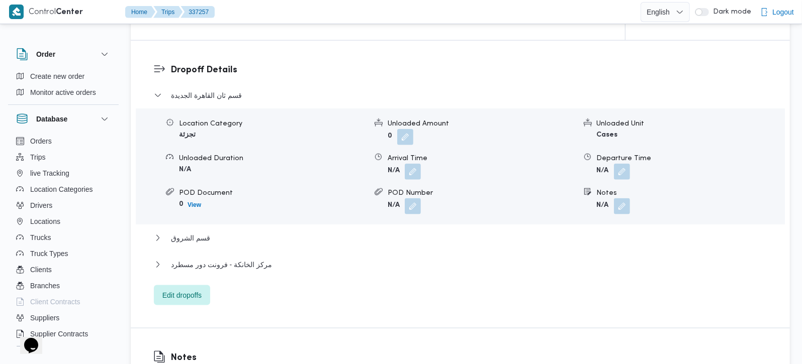
scroll to position [828, 0]
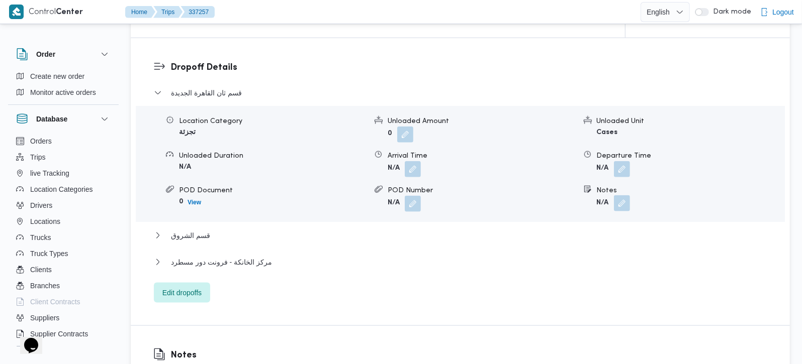
click at [617, 196] on button "button" at bounding box center [622, 204] width 16 height 16
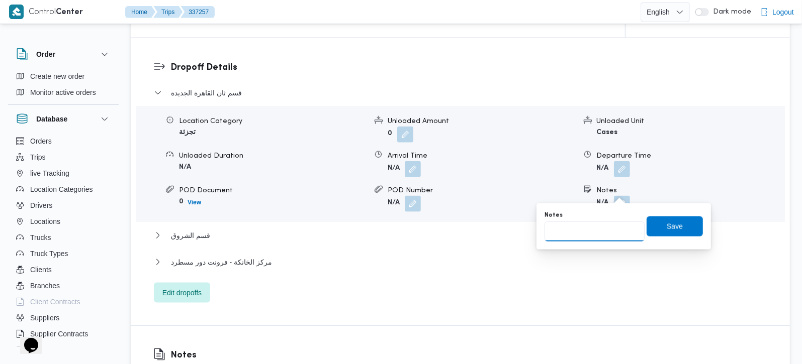
click at [600, 228] on input "Notes" at bounding box center [594, 232] width 100 height 20
paste input "مدينتي"
type input "مدينتي"
click at [695, 226] on div "Notes مدينتي Save" at bounding box center [623, 227] width 160 height 32
click at [672, 229] on span "Save" at bounding box center [675, 226] width 16 height 12
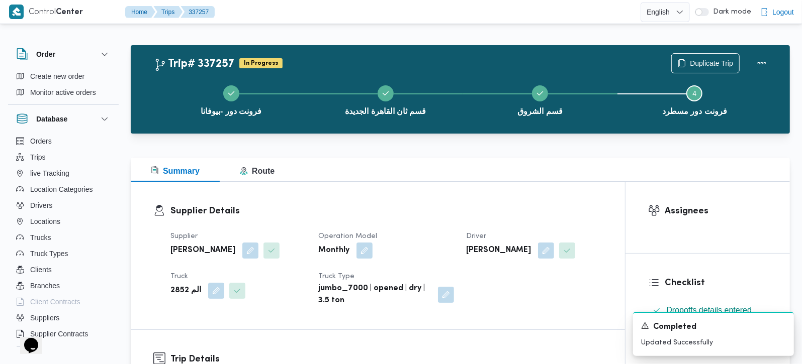
scroll to position [0, 0]
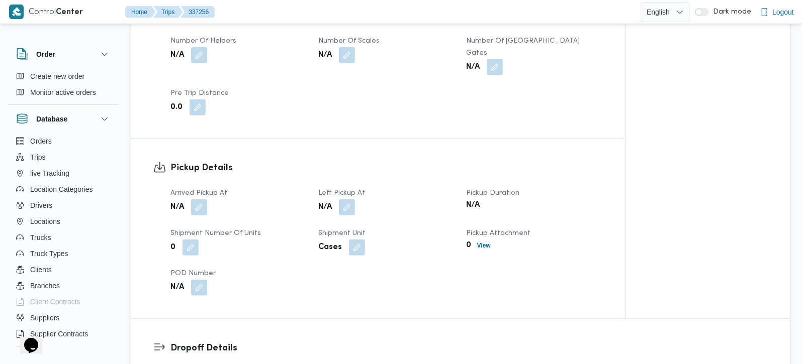
scroll to position [591, 0]
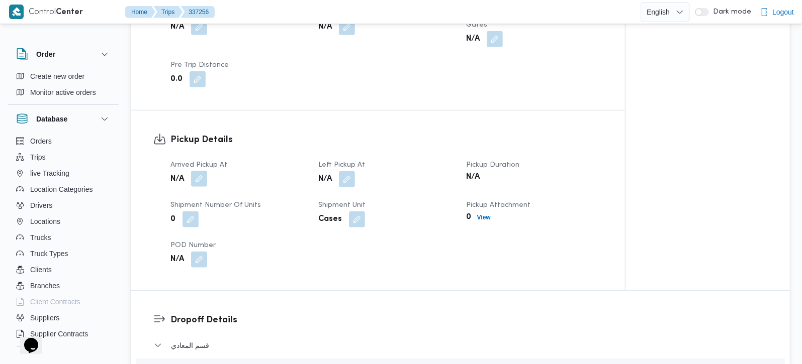
click at [203, 171] on button "button" at bounding box center [199, 179] width 16 height 16
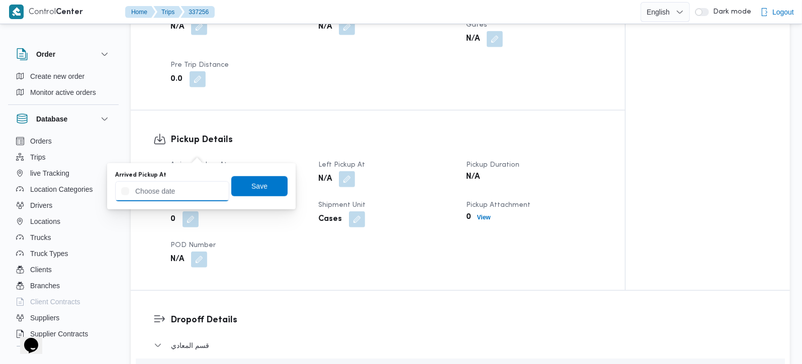
click at [187, 184] on input "Arrived Pickup At" at bounding box center [172, 191] width 114 height 20
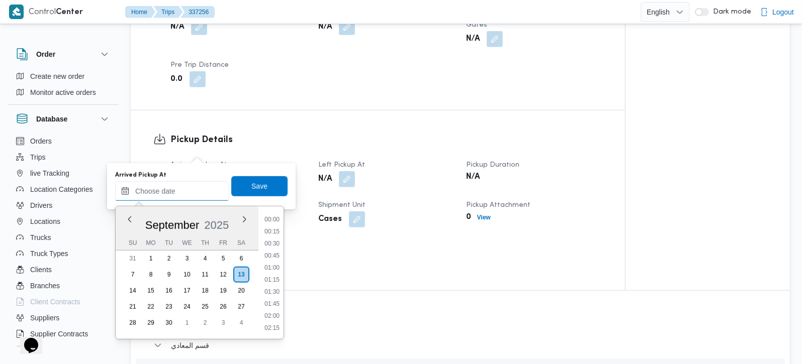
scroll to position [531, 0]
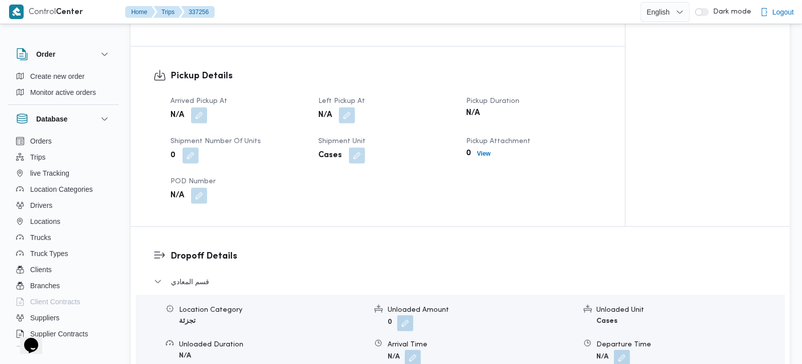
scroll to position [769, 0]
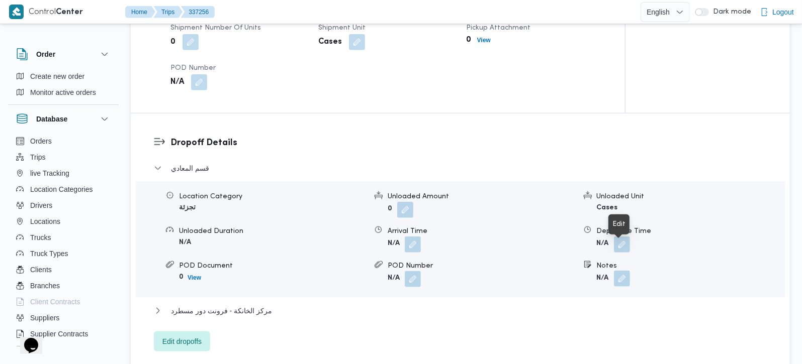
click at [621, 271] on button "button" at bounding box center [622, 279] width 16 height 16
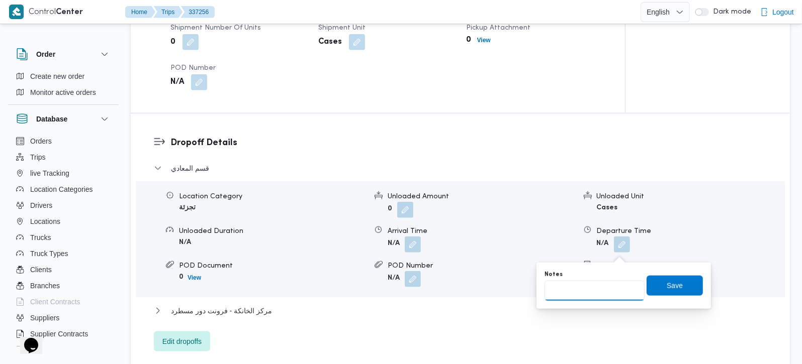
drag, startPoint x: 621, startPoint y: 253, endPoint x: 599, endPoint y: 288, distance: 40.7
click at [599, 288] on input "Notes" at bounding box center [594, 291] width 100 height 20
paste input "زهراء"
type input "زهراء"
click at [667, 283] on span "Save" at bounding box center [675, 286] width 16 height 12
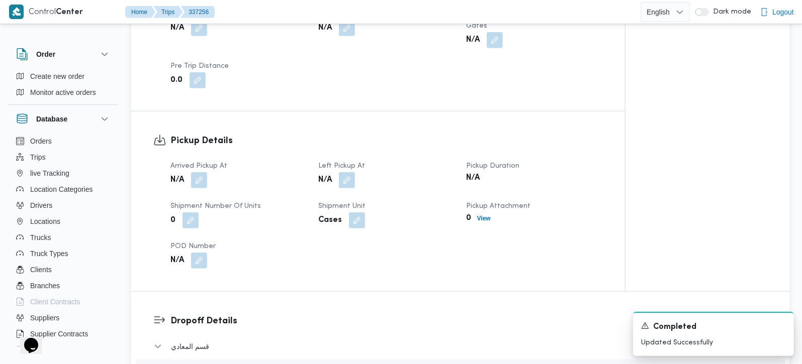
scroll to position [591, 0]
click at [202, 171] on button "button" at bounding box center [199, 179] width 16 height 16
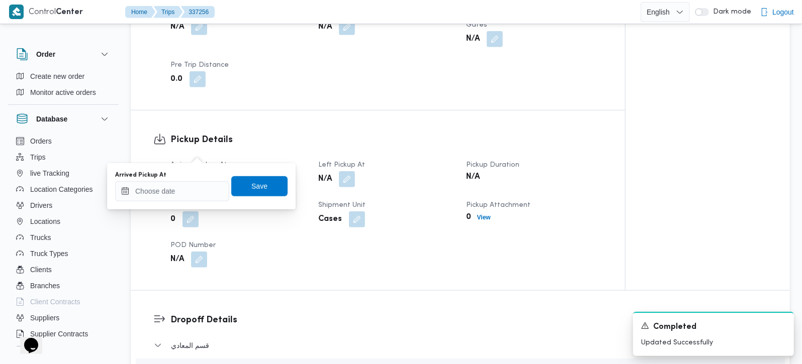
click at [186, 182] on div "Arrived Pickup At" at bounding box center [172, 186] width 114 height 30
click at [185, 191] on input "Arrived Pickup At" at bounding box center [172, 191] width 114 height 20
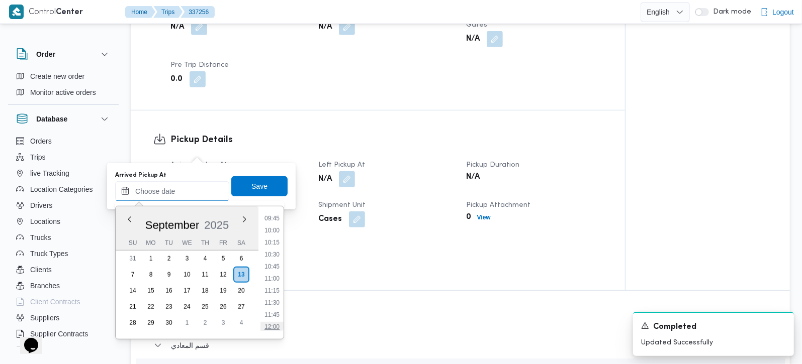
scroll to position [413, 0]
click at [276, 226] on li "08:45" at bounding box center [271, 229] width 23 height 10
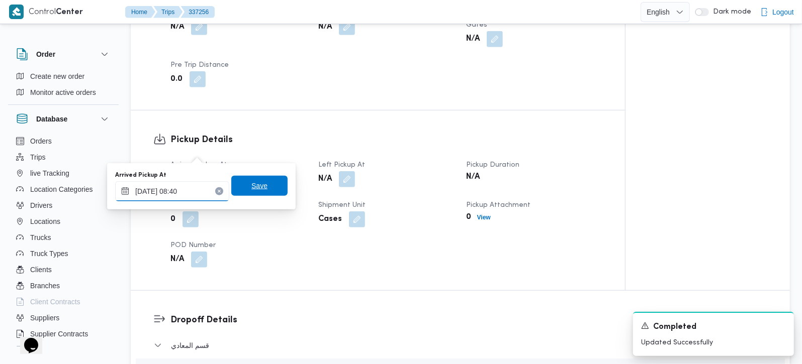
type input "13/09/2025 08:40"
click at [267, 193] on span "Save" at bounding box center [259, 186] width 56 height 20
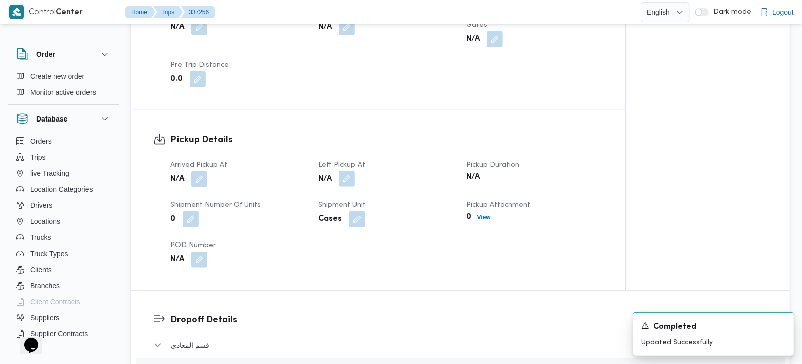
click at [340, 171] on button "button" at bounding box center [347, 179] width 16 height 16
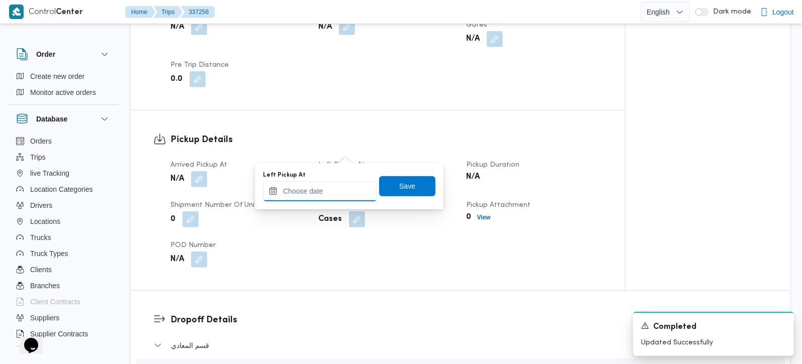
click at [336, 195] on input "Left Pickup At" at bounding box center [320, 191] width 114 height 20
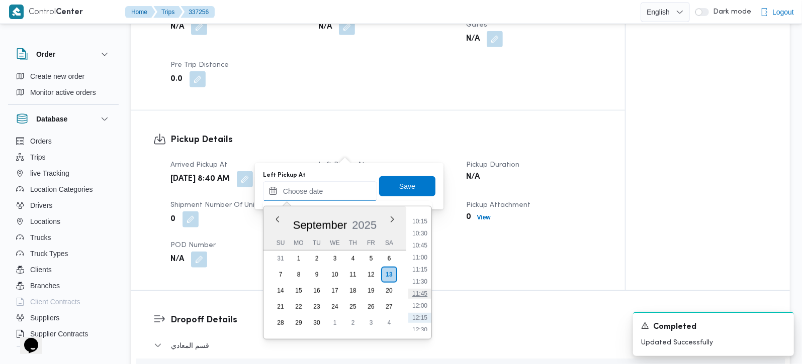
scroll to position [472, 0]
click at [421, 233] on li "10:00" at bounding box center [419, 231] width 23 height 10
type input "13/09/2025 10:00"
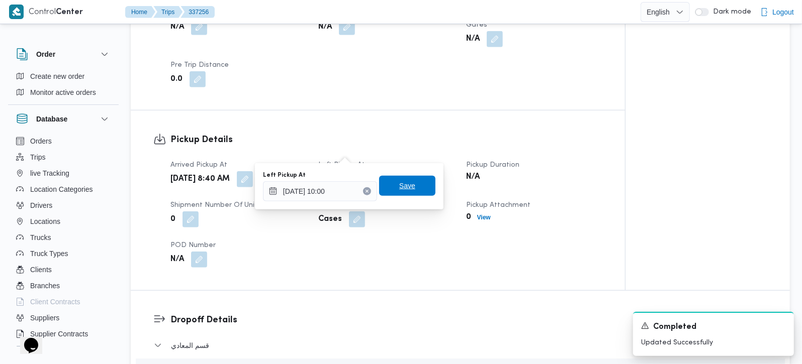
click at [399, 189] on span "Save" at bounding box center [407, 186] width 16 height 12
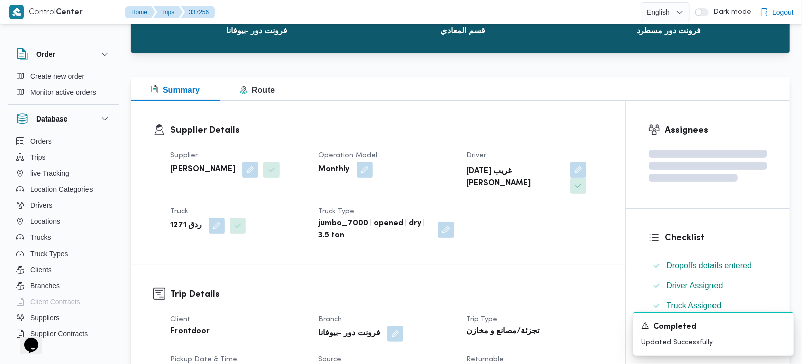
scroll to position [0, 0]
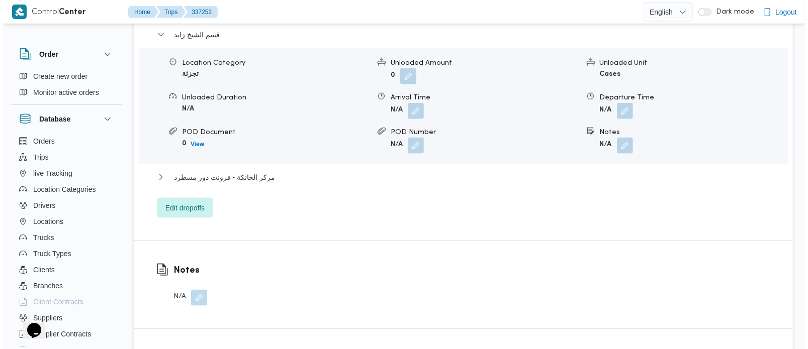
scroll to position [887, 0]
click at [177, 201] on span "Edit dropoffs" at bounding box center [181, 207] width 39 height 12
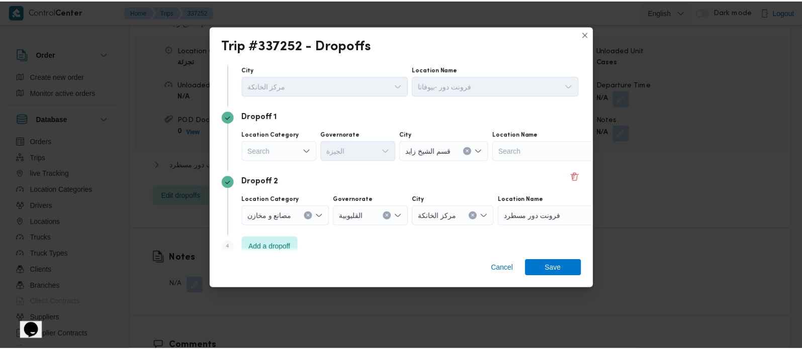
scroll to position [39, 0]
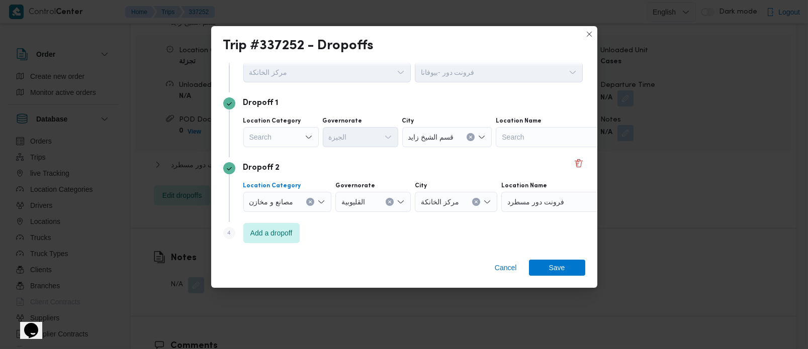
click at [309, 200] on icon "Clear input" at bounding box center [310, 202] width 4 height 4
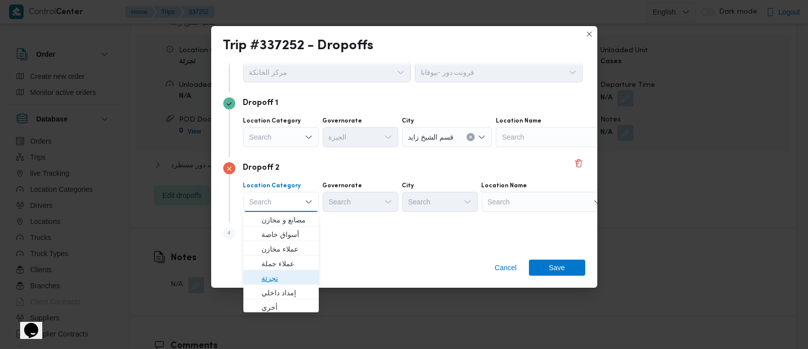
drag, startPoint x: 270, startPoint y: 282, endPoint x: 343, endPoint y: 198, distance: 110.9
click at [272, 281] on span "تجزئة" at bounding box center [286, 278] width 51 height 12
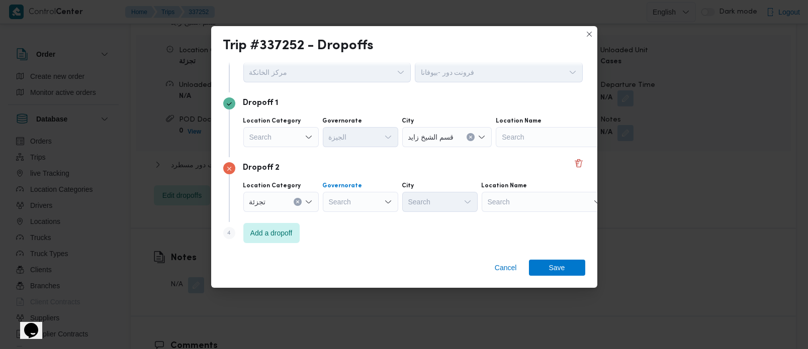
click at [344, 192] on div "Search" at bounding box center [360, 202] width 75 height 20
type input "[DEMOGRAPHIC_DATA]"
click at [347, 218] on span "الجي زة" at bounding box center [365, 220] width 51 height 12
click at [429, 208] on div "Search" at bounding box center [439, 202] width 75 height 20
type input "رم"
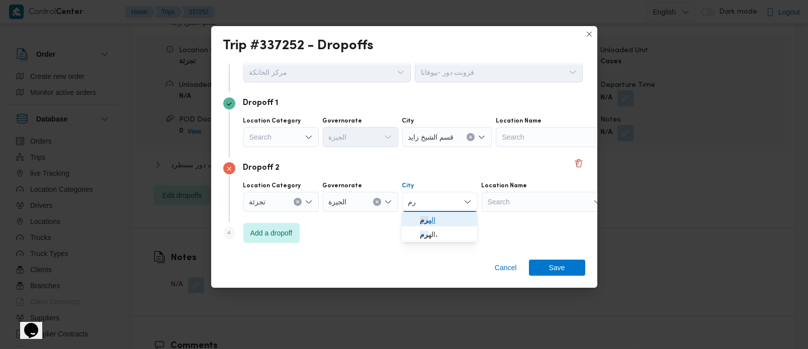
click at [426, 217] on mark "رم" at bounding box center [424, 220] width 9 height 8
click at [569, 261] on span "Save" at bounding box center [557, 267] width 56 height 16
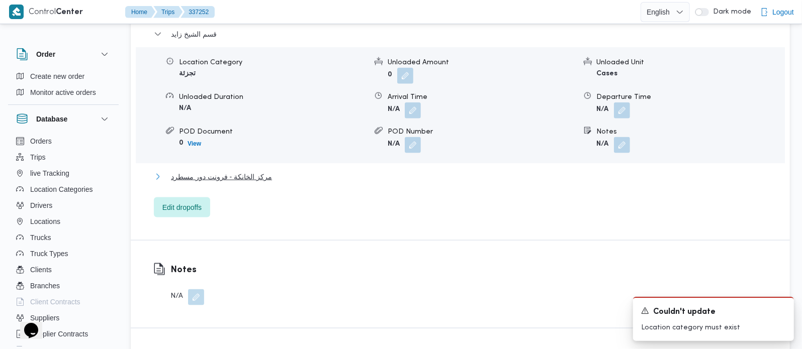
click at [237, 171] on span "مركز الخانكة - فرونت دور مسطرد" at bounding box center [221, 177] width 101 height 12
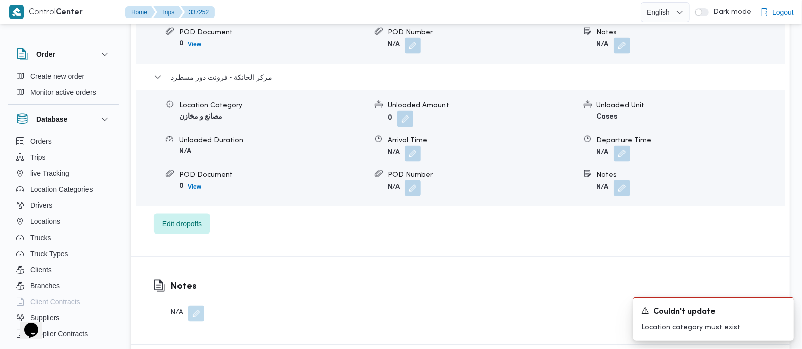
scroll to position [1005, 0]
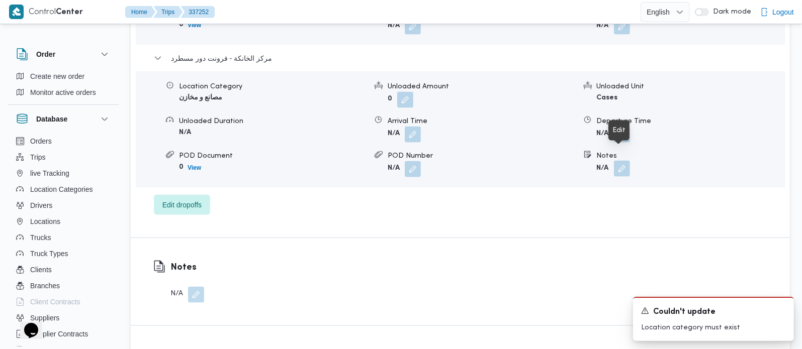
click at [621, 161] on button "button" at bounding box center [622, 169] width 16 height 16
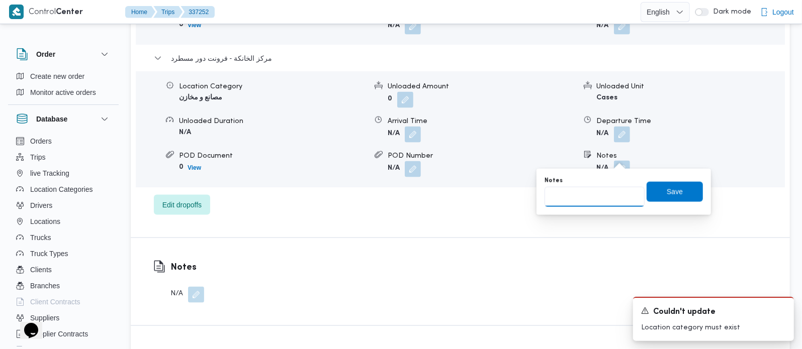
click at [602, 197] on input "Notes" at bounding box center [594, 197] width 100 height 20
paste input "حدائق الاهرام"
type input "حدائق الاهرام"
click at [683, 181] on div "Notes حدائق الاهرام Save" at bounding box center [623, 192] width 160 height 32
click at [678, 191] on span "Save" at bounding box center [674, 191] width 56 height 20
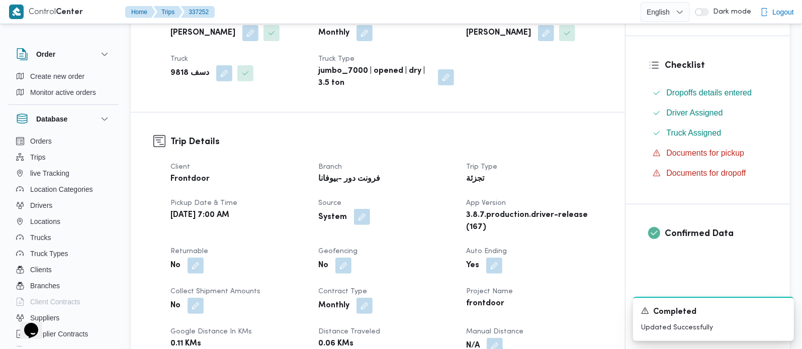
scroll to position [240, 0]
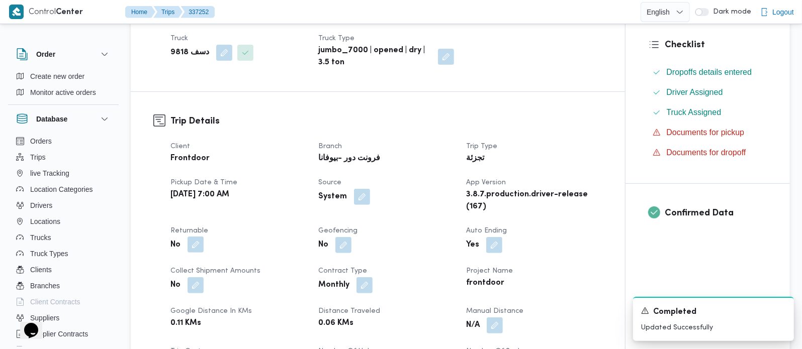
click at [193, 249] on button "button" at bounding box center [196, 245] width 16 height 16
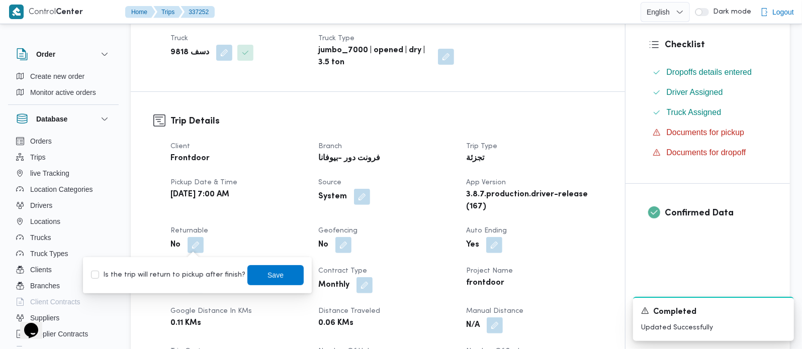
click at [187, 271] on label "Is the trip will return to pickup after finish?" at bounding box center [168, 275] width 154 height 12
checkbox input "true"
click at [274, 267] on span "Save" at bounding box center [275, 275] width 56 height 20
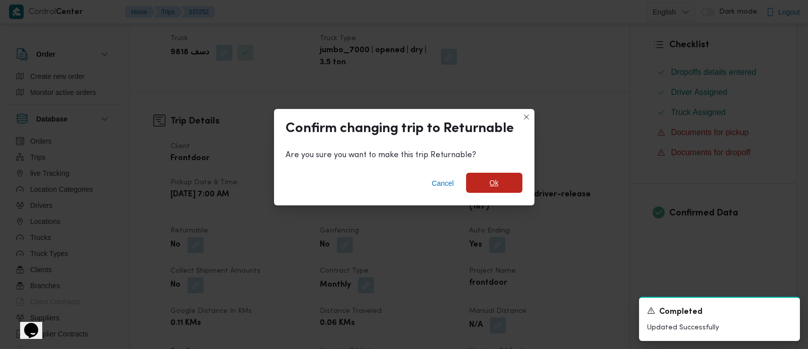
click at [520, 178] on span "Ok" at bounding box center [494, 183] width 56 height 20
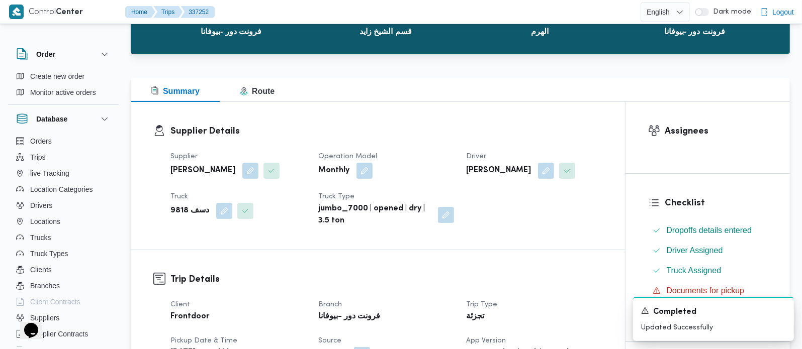
scroll to position [0, 0]
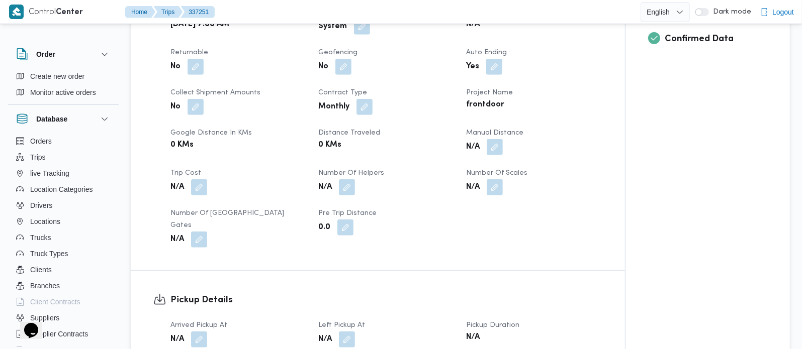
scroll to position [532, 0]
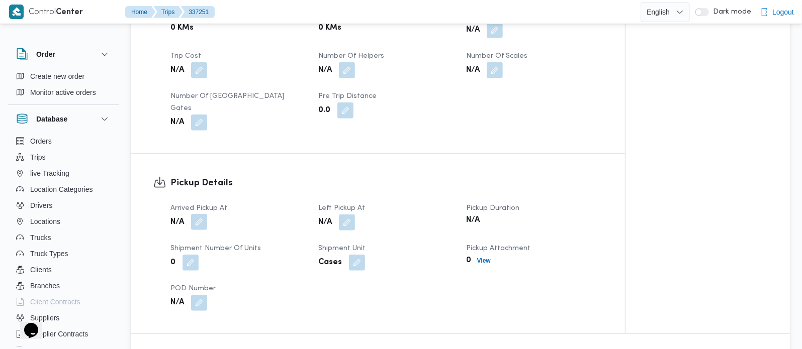
click at [204, 214] on button "button" at bounding box center [199, 222] width 16 height 16
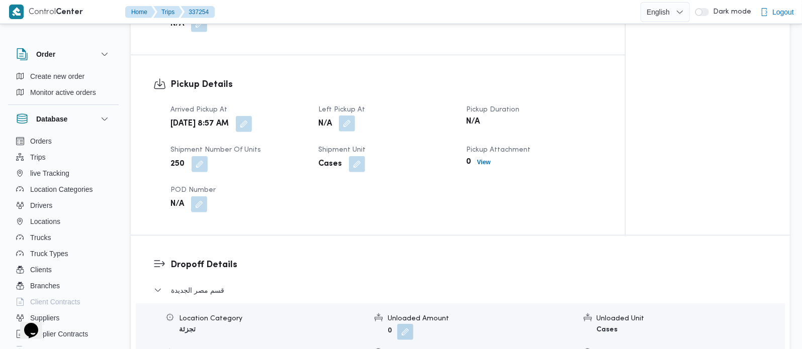
click at [351, 116] on button "button" at bounding box center [347, 124] width 16 height 16
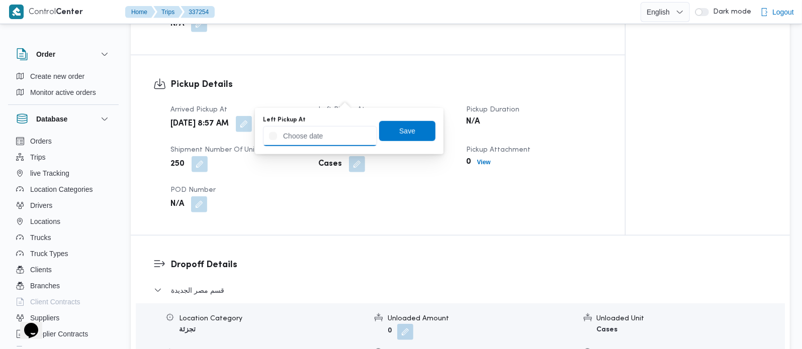
click at [337, 140] on input "Left Pickup At" at bounding box center [320, 136] width 114 height 20
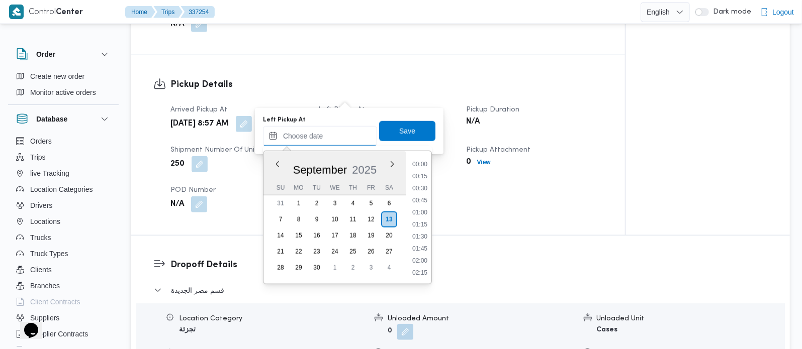
scroll to position [531, 0]
click at [426, 159] on li "11:00" at bounding box center [419, 164] width 23 height 10
type input "13/09/2025 11:00"
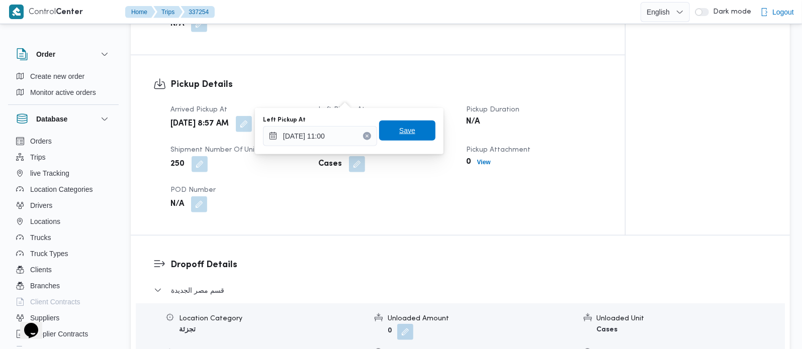
click at [409, 136] on span "Save" at bounding box center [407, 131] width 56 height 20
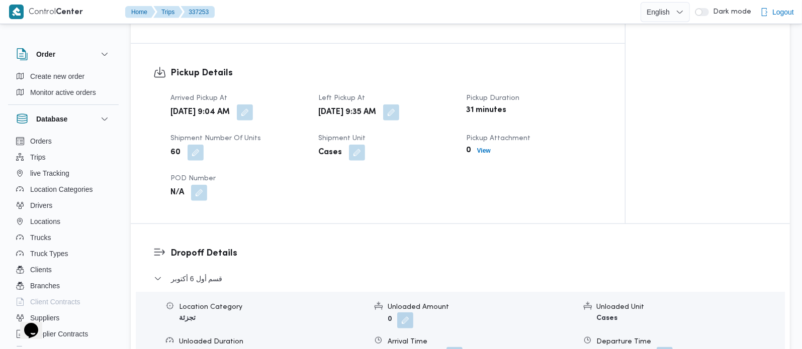
scroll to position [650, 0]
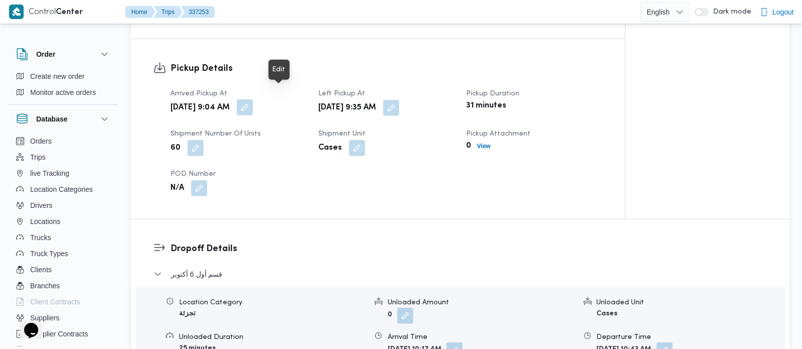
click at [253, 100] on button "button" at bounding box center [245, 108] width 16 height 16
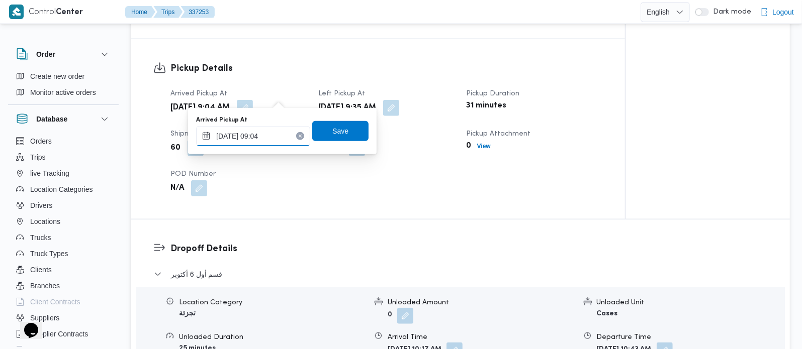
click at [255, 132] on input "13/09/2025 09:04" at bounding box center [253, 136] width 114 height 20
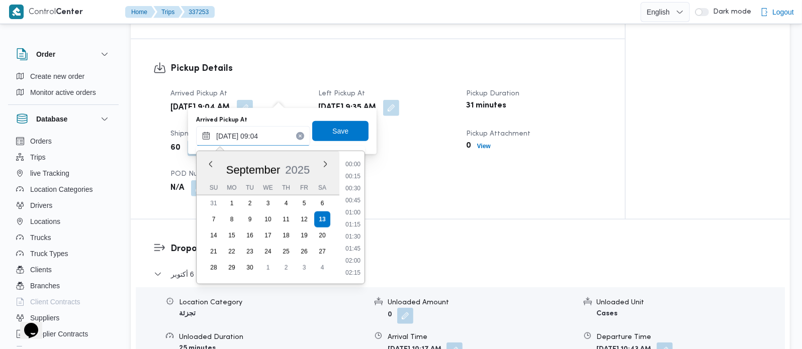
scroll to position [374, 0]
click at [359, 188] on li "08:15" at bounding box center [352, 189] width 23 height 10
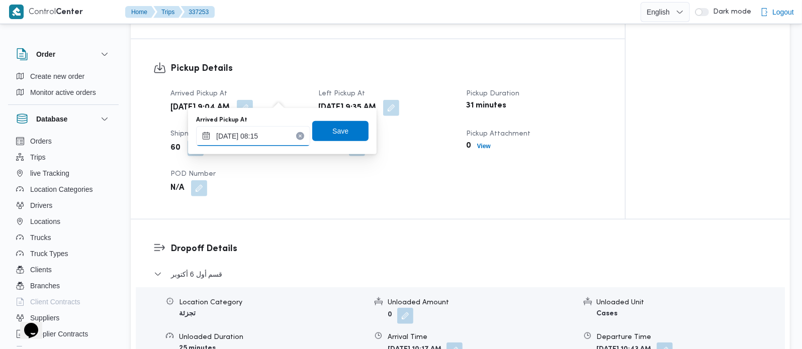
click at [263, 135] on input "13/09/2025 08:15" at bounding box center [253, 136] width 114 height 20
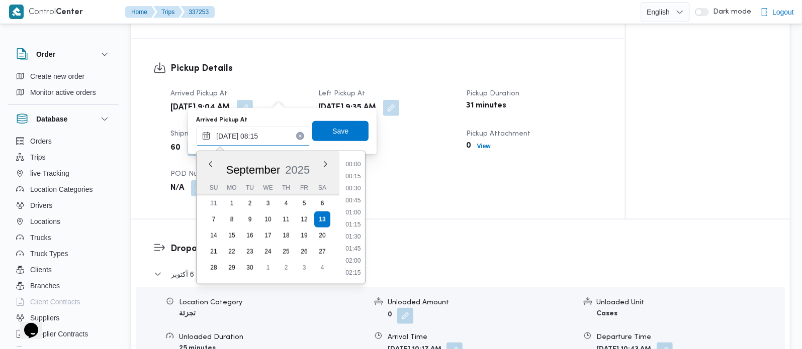
scroll to position [337, 0]
click at [359, 234] on li "08:30" at bounding box center [352, 237] width 23 height 10
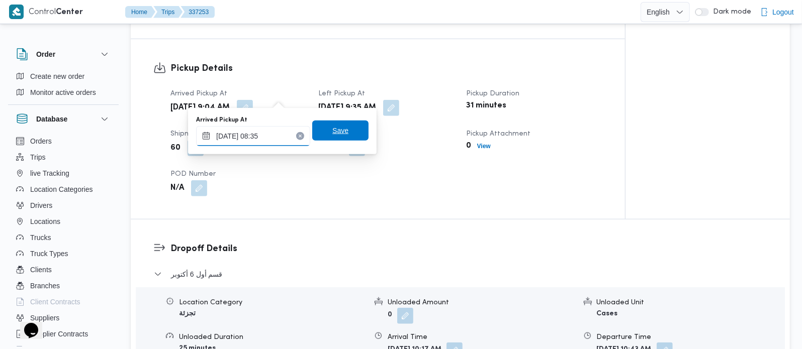
type input "13/09/2025 08:35"
click at [336, 125] on span "Save" at bounding box center [340, 131] width 16 height 12
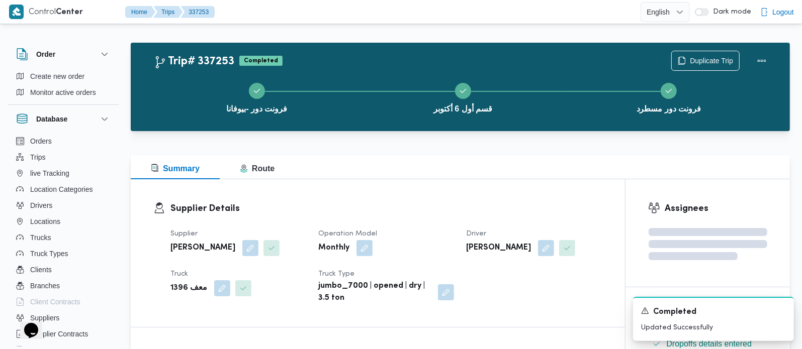
scroll to position [0, 0]
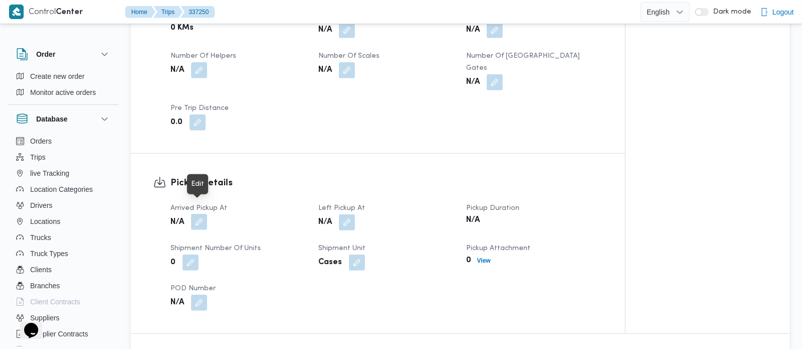
click at [200, 216] on button "button" at bounding box center [199, 222] width 16 height 16
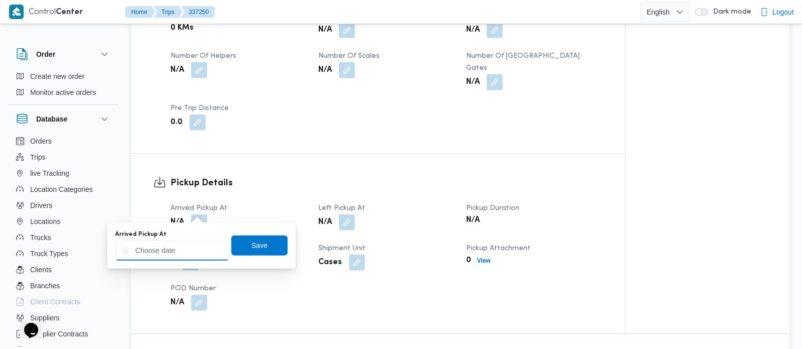
click at [190, 257] on input "Arrived Pickup At" at bounding box center [172, 251] width 114 height 20
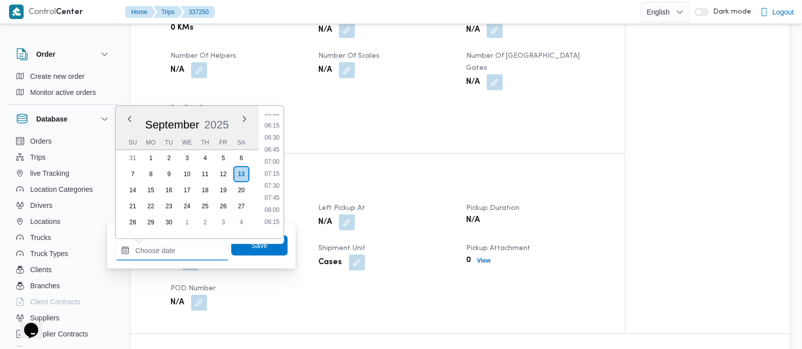
scroll to position [294, 0]
click at [272, 162] on li "07:00" at bounding box center [271, 163] width 23 height 10
type input "13/09/2025 07:00"
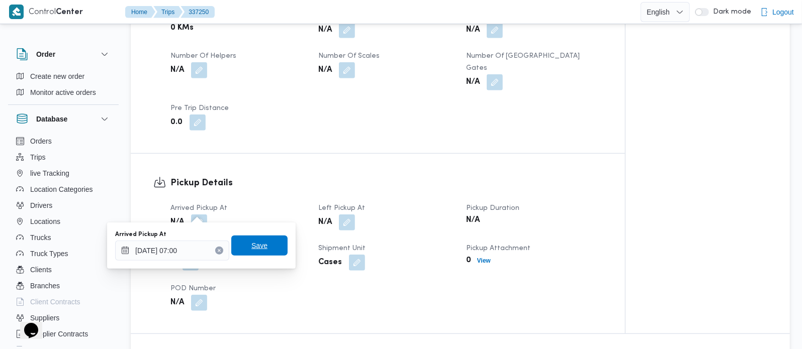
click at [269, 243] on span "Save" at bounding box center [259, 246] width 56 height 20
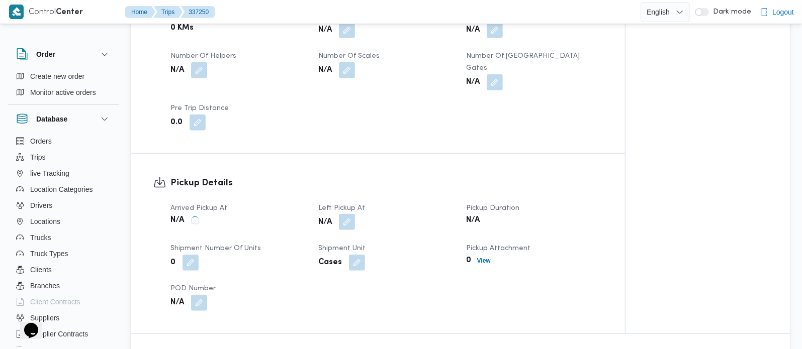
click at [347, 214] on button "button" at bounding box center [347, 222] width 16 height 16
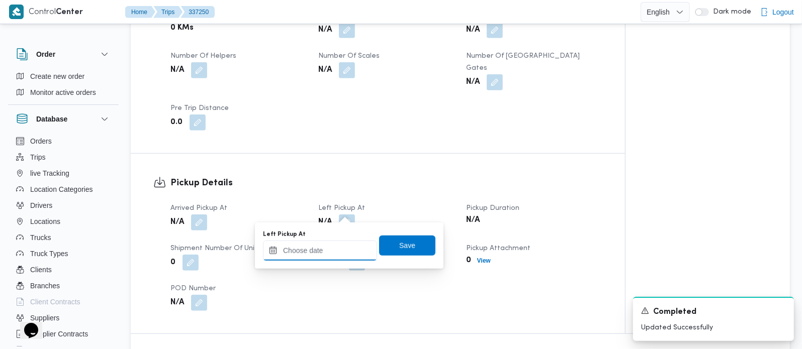
drag, startPoint x: 337, startPoint y: 257, endPoint x: 365, endPoint y: 243, distance: 31.9
click at [337, 257] on input "Left Pickup At" at bounding box center [320, 251] width 114 height 20
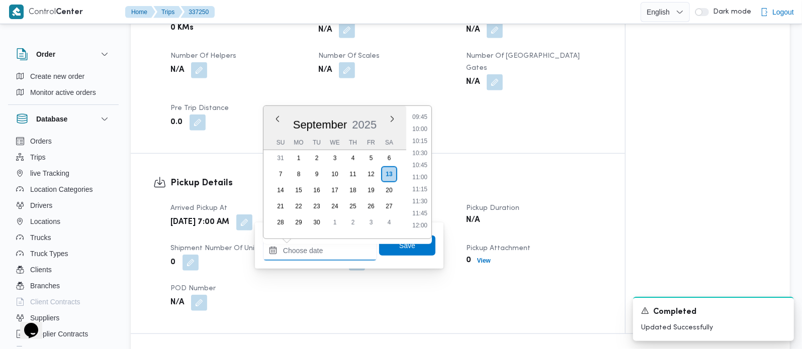
scroll to position [472, 0]
drag, startPoint x: 421, startPoint y: 130, endPoint x: 420, endPoint y: 176, distance: 46.3
click at [421, 130] on li "10:00" at bounding box center [419, 130] width 23 height 10
type input "13/09/2025 10:00"
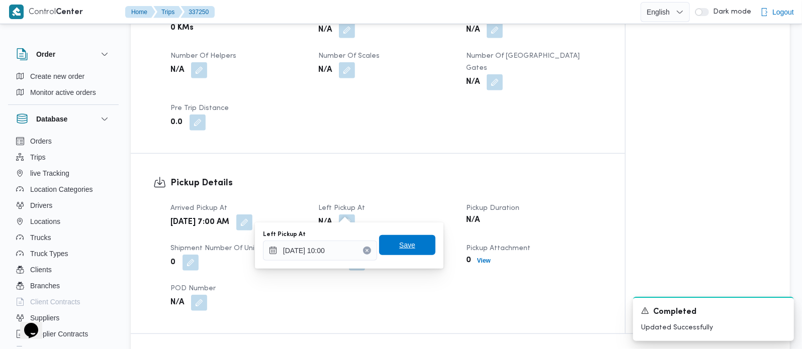
click at [420, 249] on span "Save" at bounding box center [407, 245] width 56 height 20
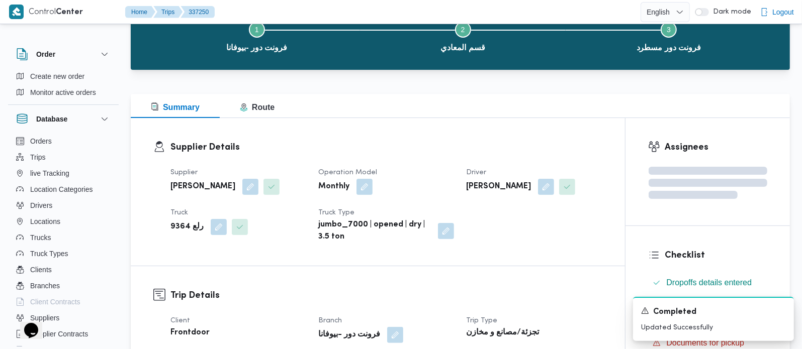
scroll to position [0, 0]
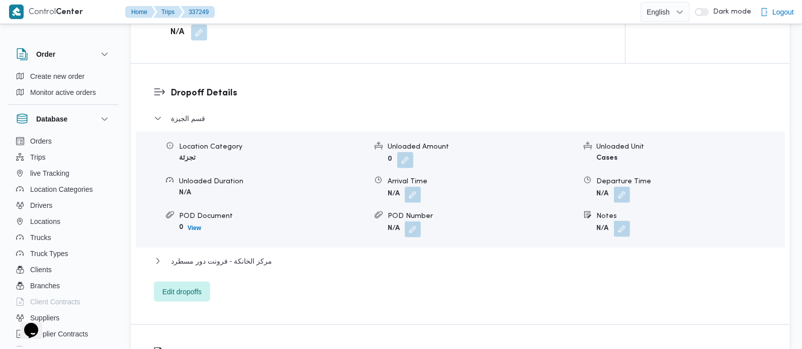
scroll to position [828, 0]
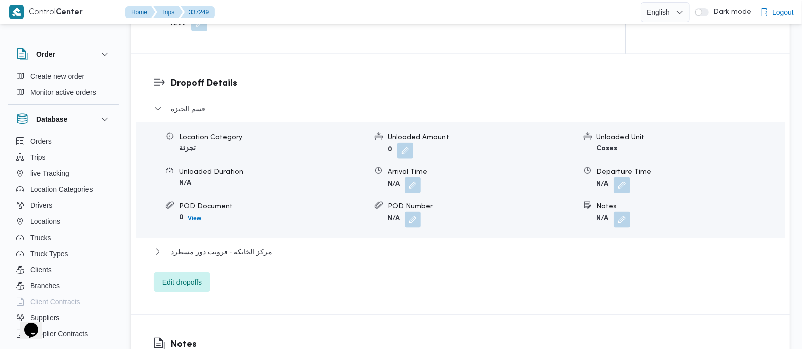
drag, startPoint x: 624, startPoint y: 205, endPoint x: 619, endPoint y: 226, distance: 21.1
click at [624, 212] on button "button" at bounding box center [622, 220] width 16 height 16
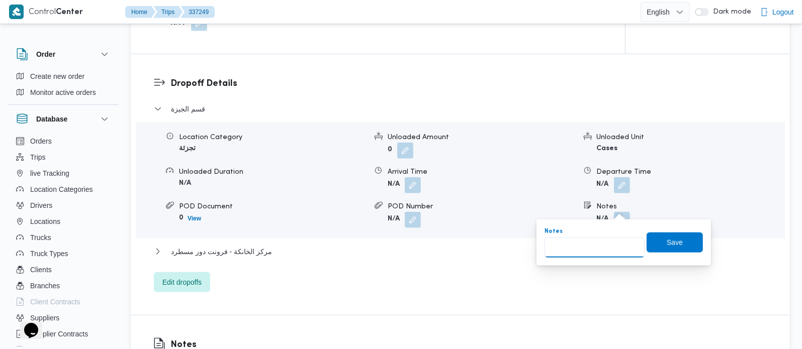
click at [612, 245] on input "Notes" at bounding box center [594, 248] width 100 height 20
paste input "البحر الاعظم"
type input "البحر الاعظم"
click at [669, 248] on span "Save" at bounding box center [675, 242] width 16 height 12
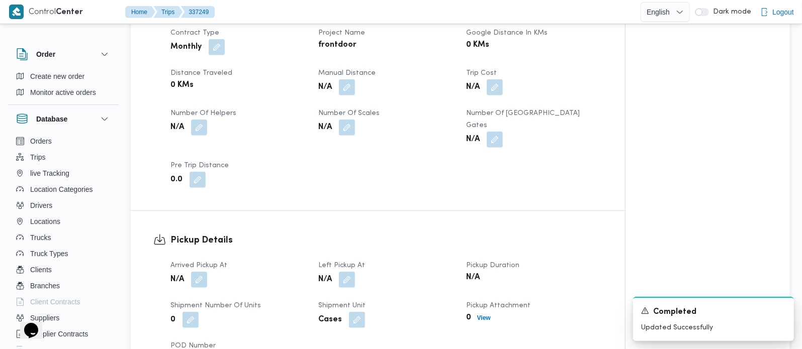
scroll to position [473, 0]
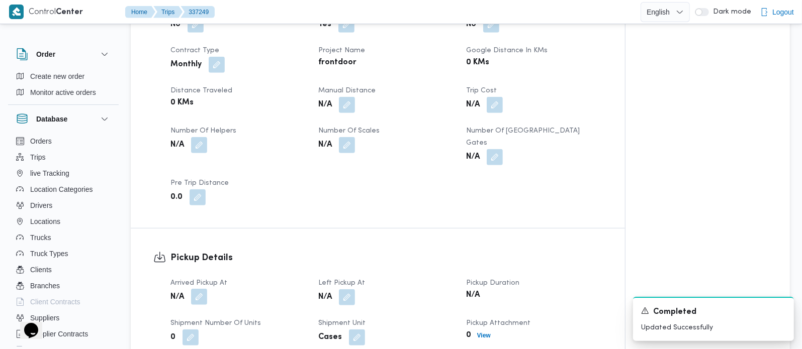
click at [200, 289] on button "button" at bounding box center [199, 297] width 16 height 16
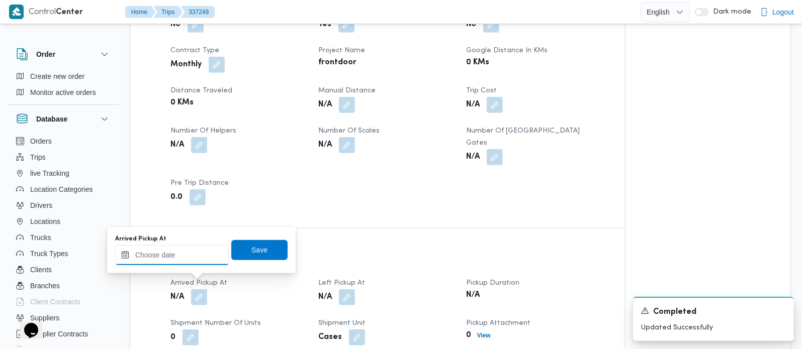
click at [192, 256] on input "Arrived Pickup At" at bounding box center [172, 255] width 114 height 20
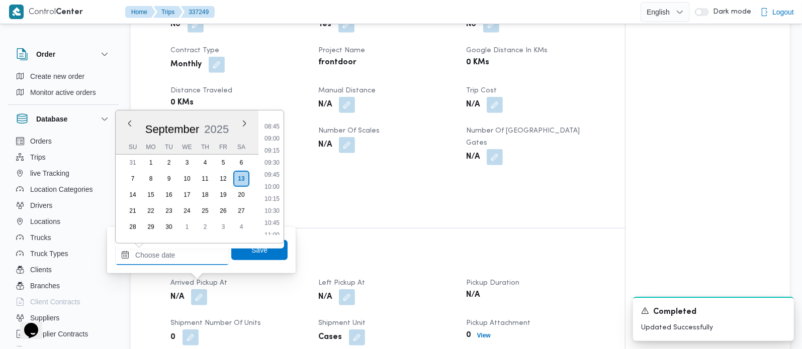
scroll to position [413, 0]
click at [273, 146] on li "09:00" at bounding box center [271, 145] width 23 height 10
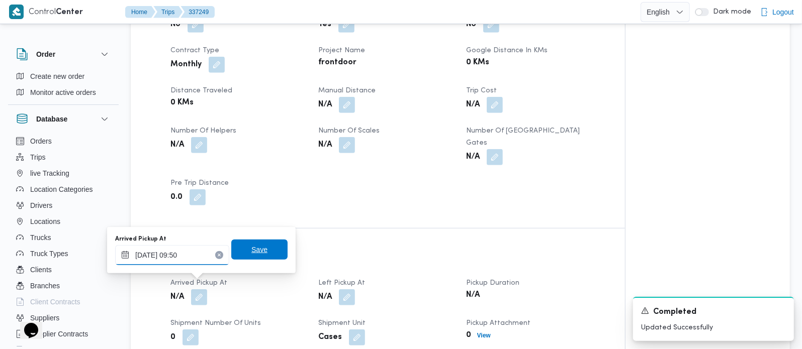
type input "[DATE] 09:50"
click at [255, 252] on span "Save" at bounding box center [259, 250] width 16 height 12
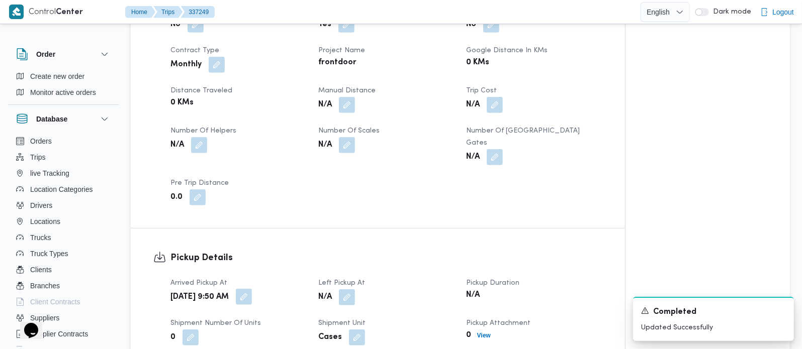
click at [252, 290] on button "button" at bounding box center [244, 297] width 16 height 16
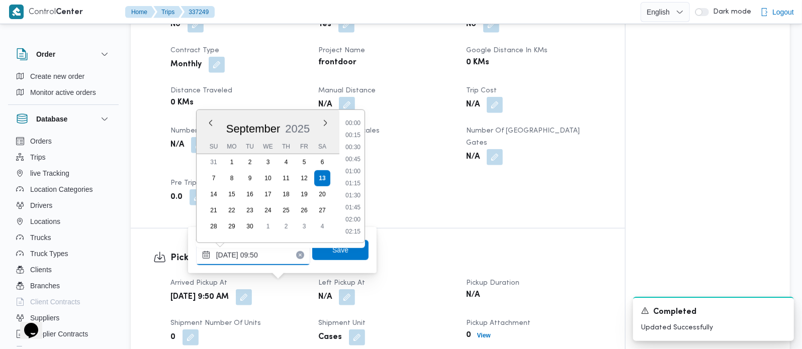
click at [238, 261] on input "[DATE] 09:50" at bounding box center [253, 255] width 114 height 20
click at [356, 164] on li "07:00" at bounding box center [352, 169] width 23 height 10
type input "[DATE] 09:50"
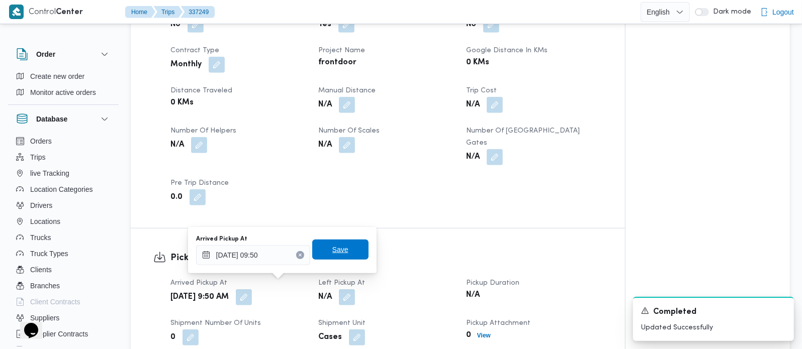
click at [335, 246] on span "Save" at bounding box center [340, 250] width 16 height 12
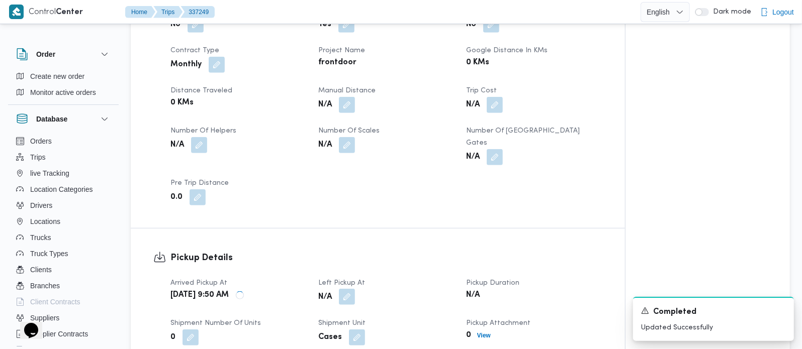
click at [345, 289] on button "button" at bounding box center [347, 297] width 16 height 16
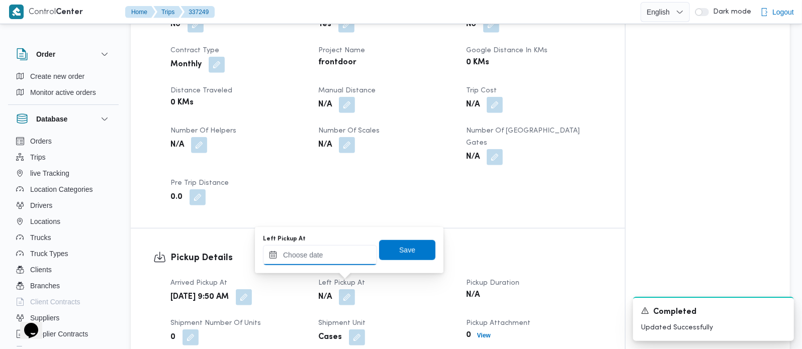
click at [328, 260] on input "Left Pickup At" at bounding box center [320, 255] width 114 height 20
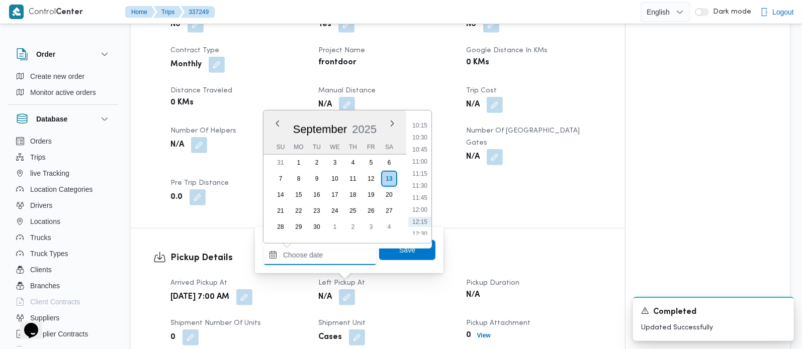
scroll to position [472, 0]
click at [421, 122] on li "09:45" at bounding box center [419, 123] width 23 height 10
type input "[DATE] 09:45"
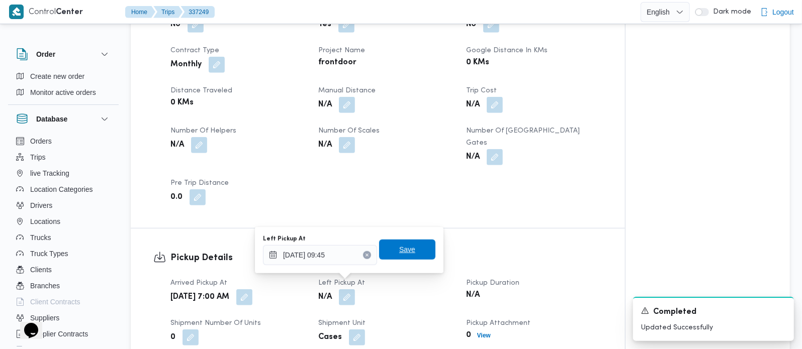
click at [404, 244] on span "Save" at bounding box center [407, 250] width 16 height 12
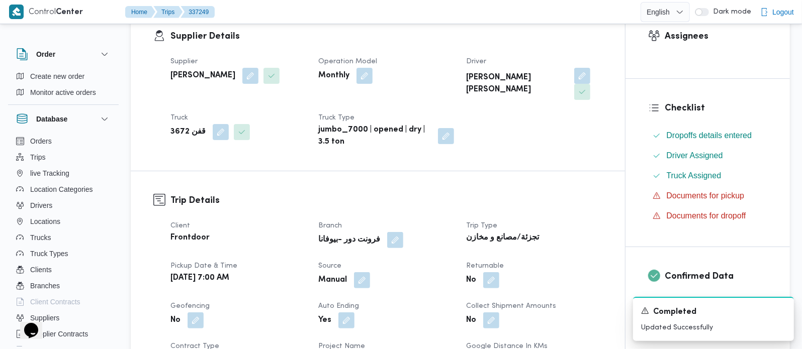
scroll to position [0, 0]
